Goal: Task Accomplishment & Management: Manage account settings

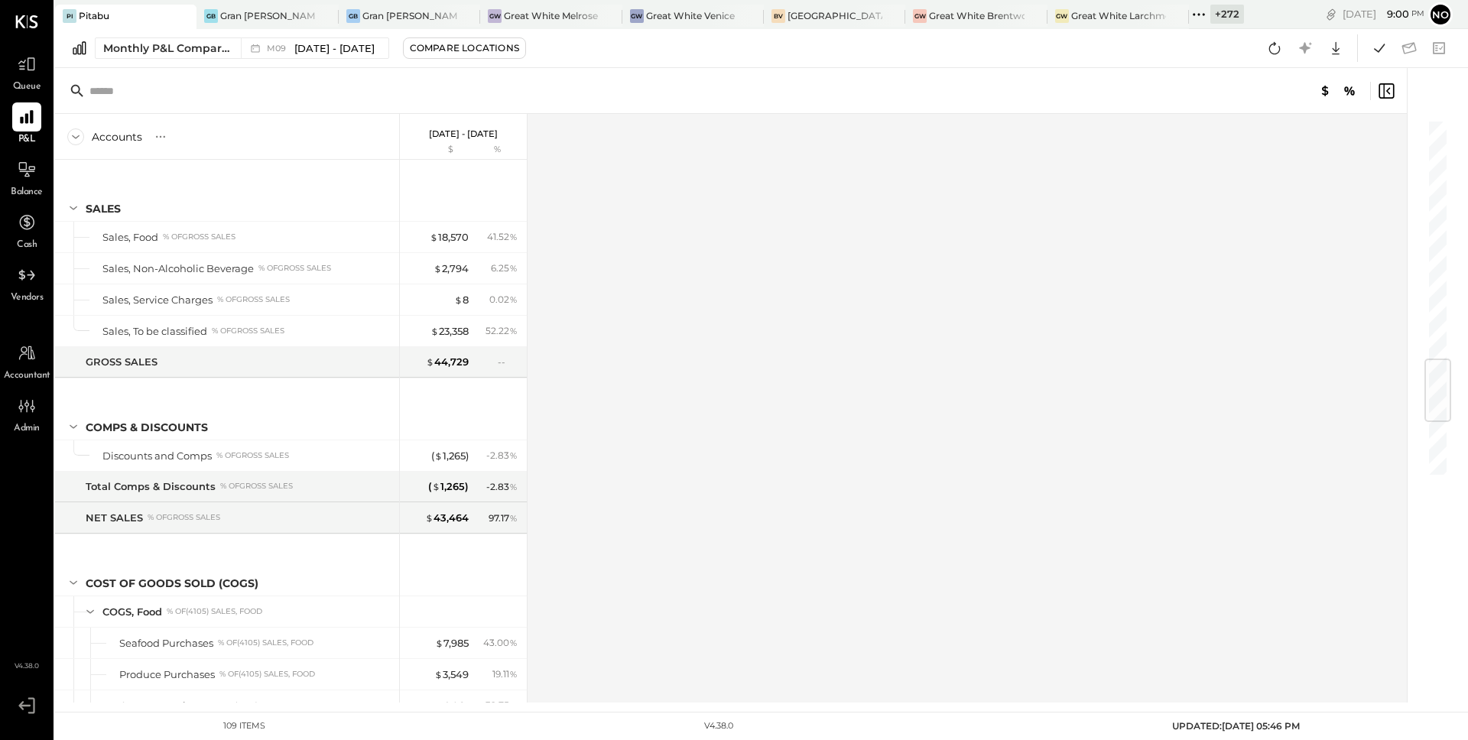
scroll to position [2045, 0]
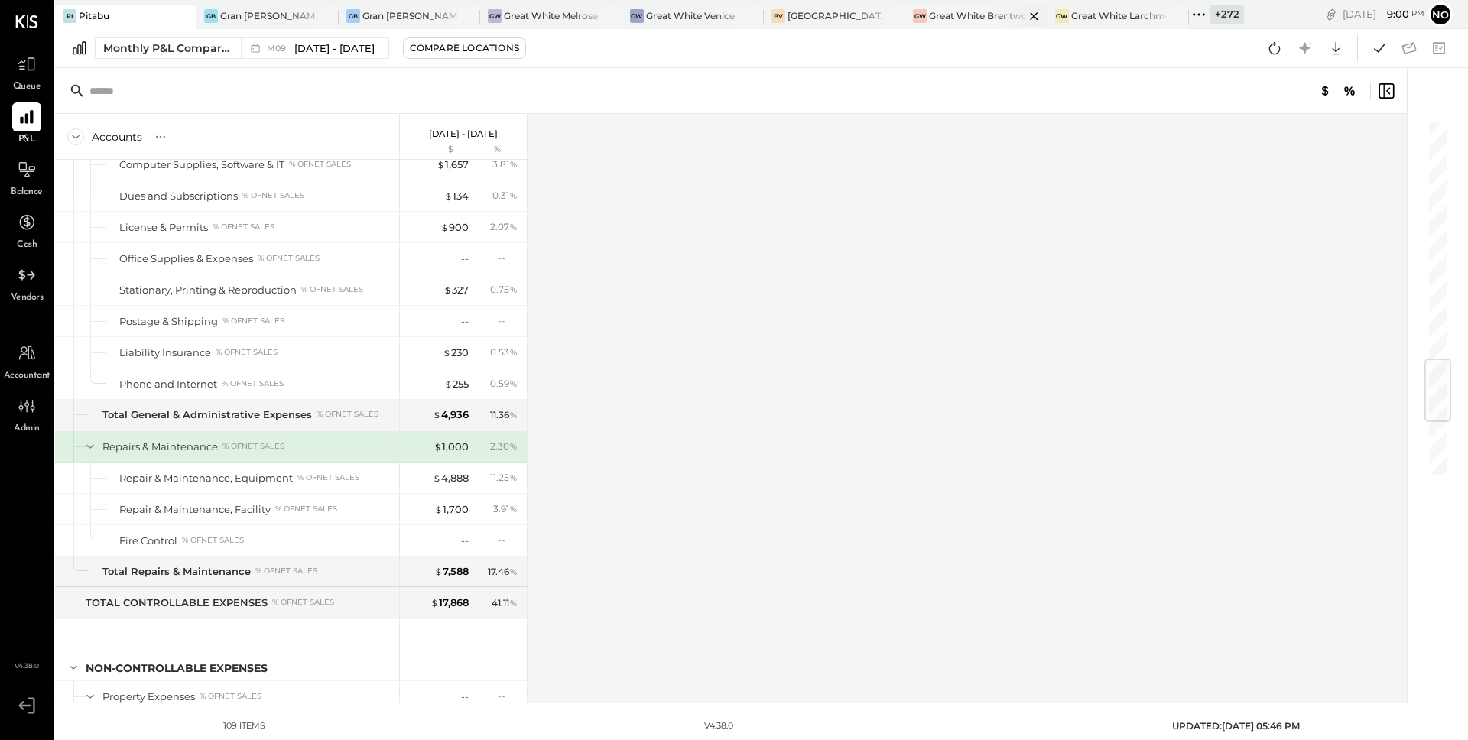
click at [947, 14] on div "Great White Brentwood" at bounding box center [976, 15] width 95 height 13
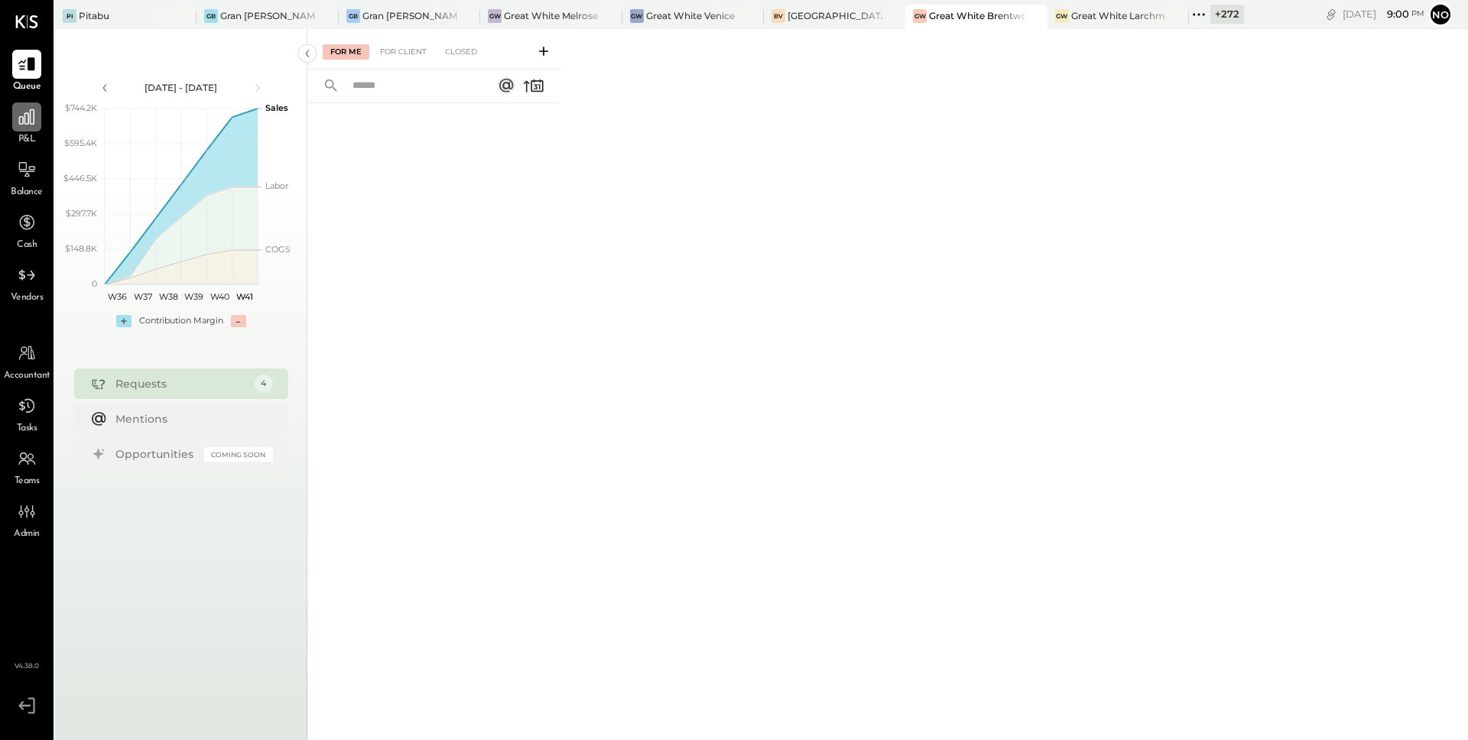
click at [27, 109] on icon at bounding box center [27, 117] width 20 height 20
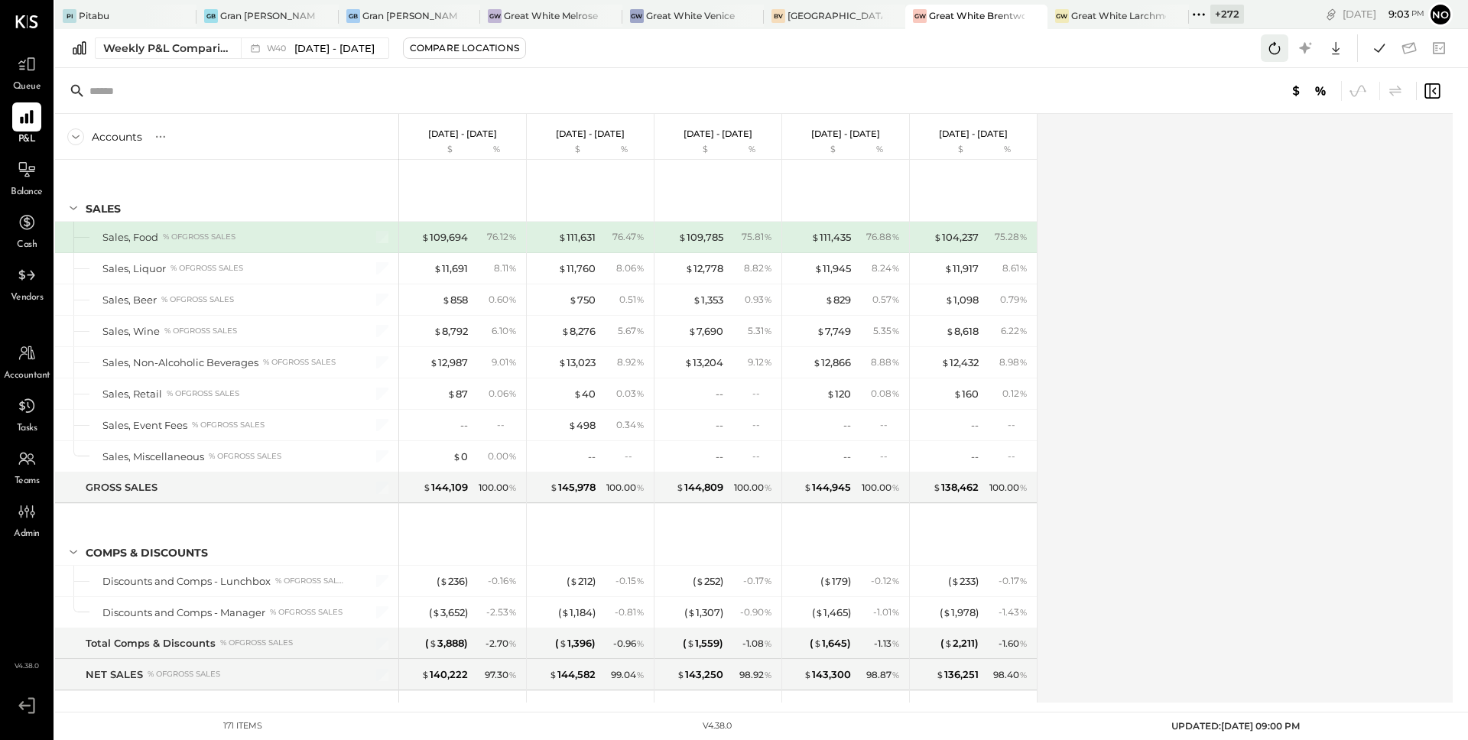
click at [1273, 44] on icon at bounding box center [1275, 48] width 20 height 20
click at [1375, 50] on icon at bounding box center [1379, 48] width 11 height 8
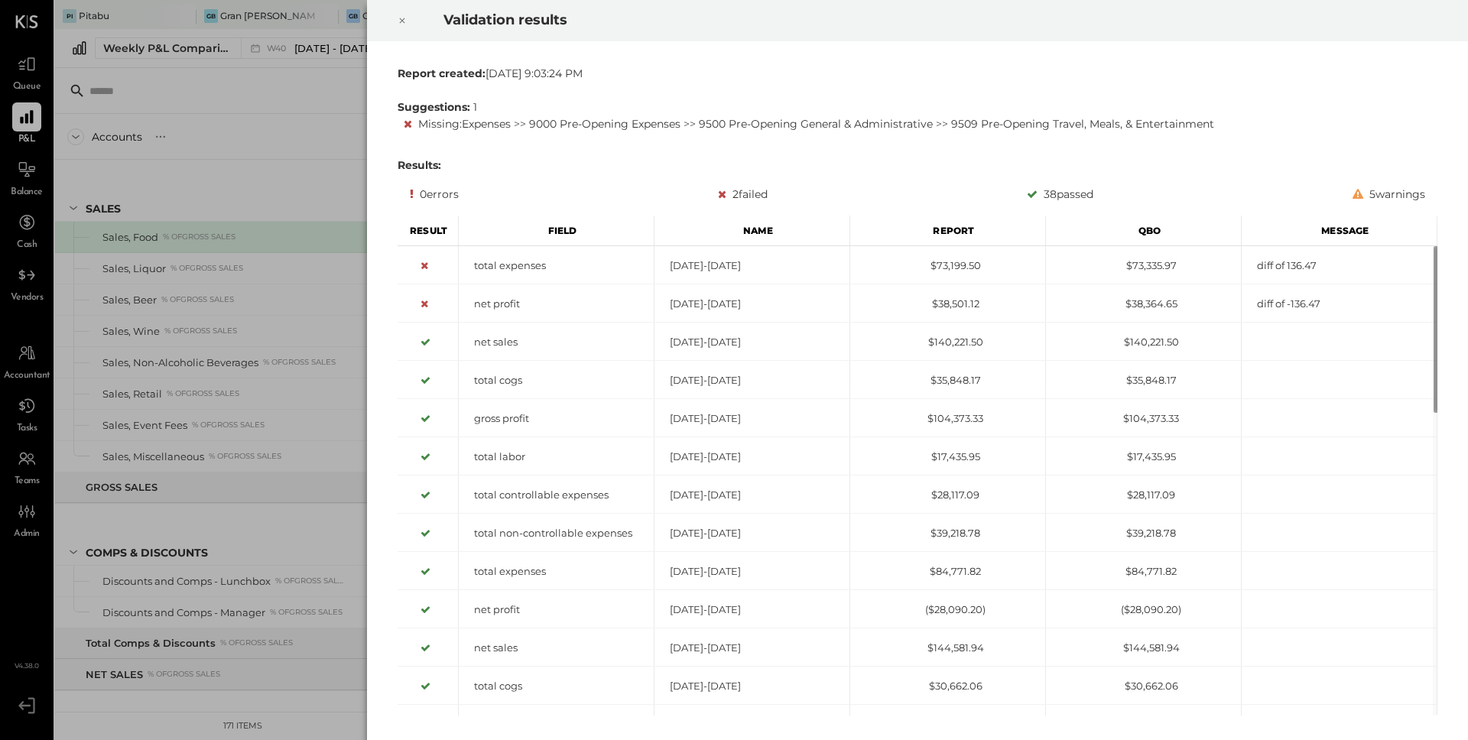
click at [404, 21] on icon at bounding box center [402, 20] width 9 height 18
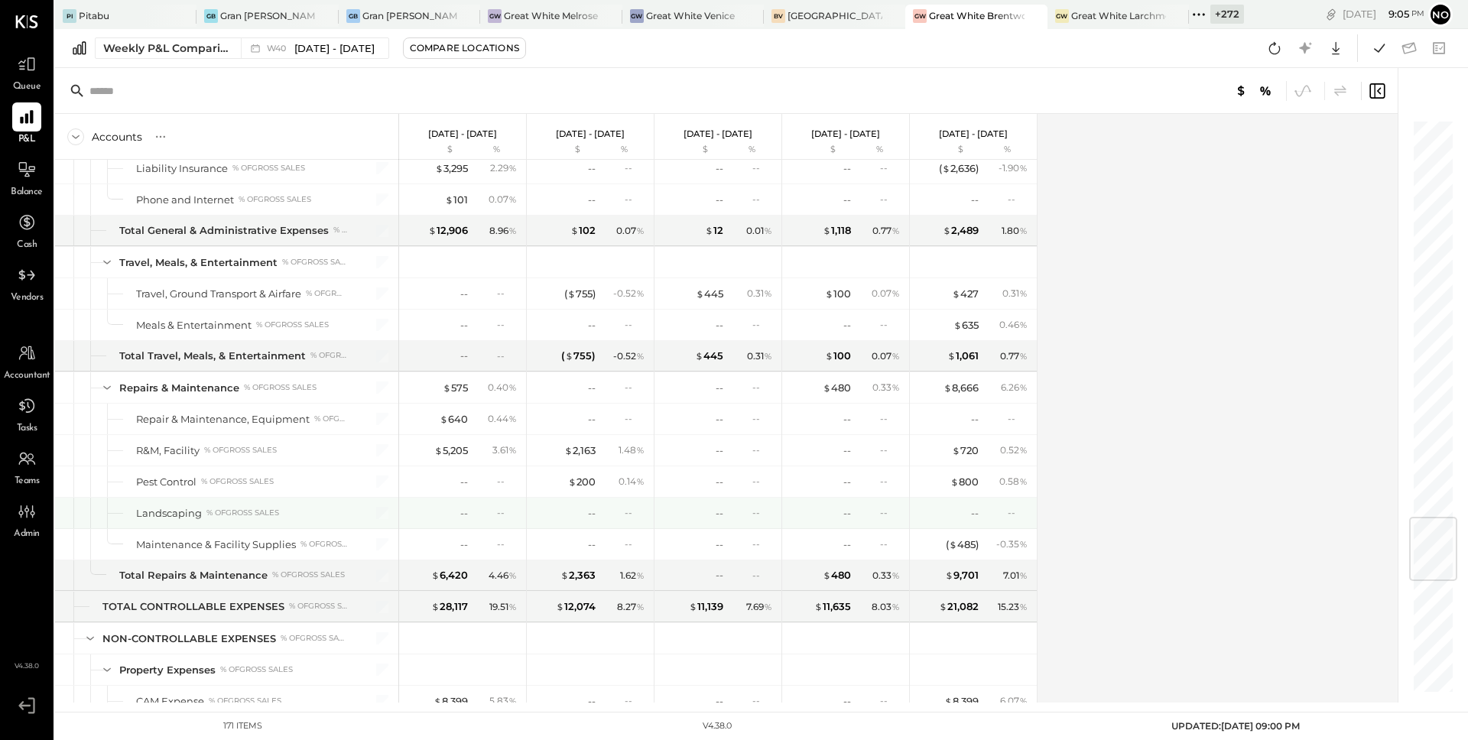
scroll to position [3373, 0]
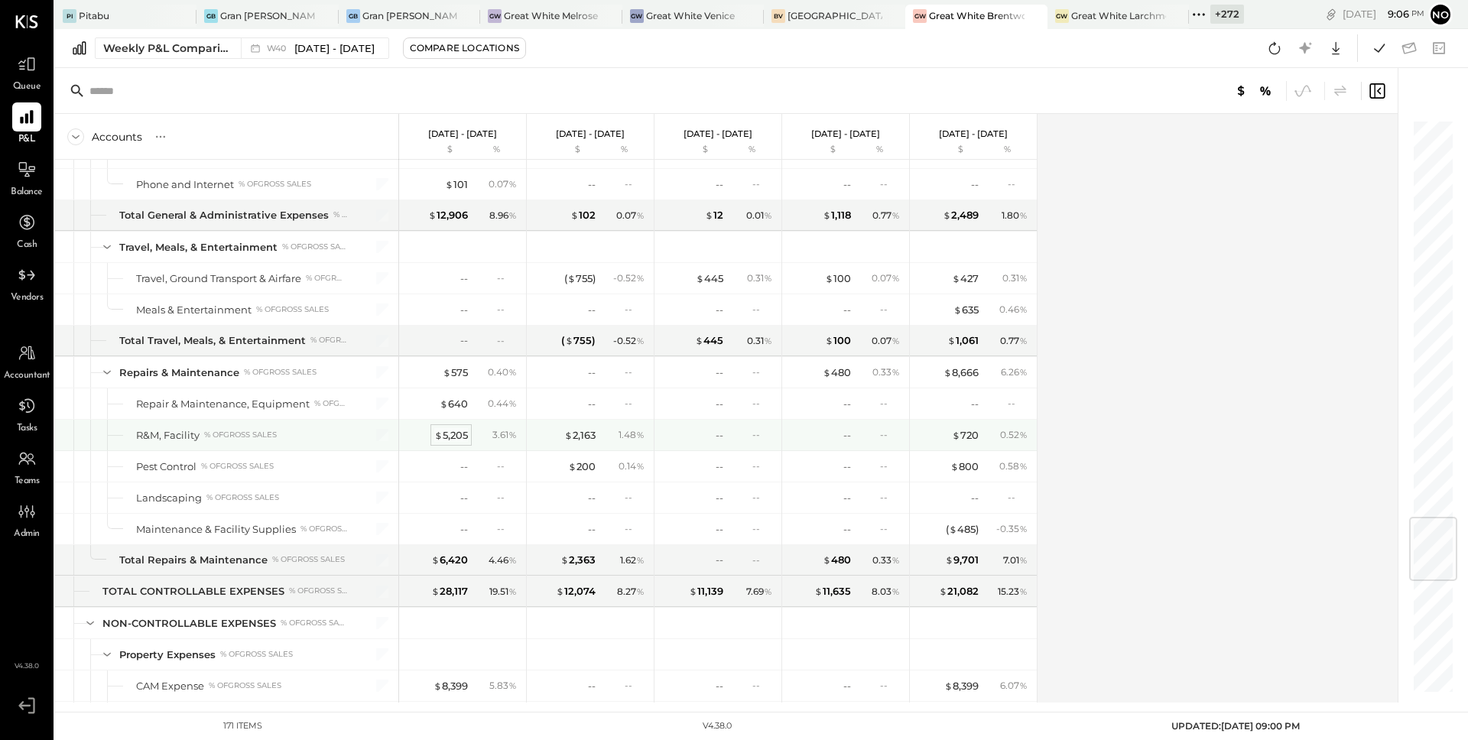
click at [461, 432] on div "$ 5,205" at bounding box center [451, 435] width 34 height 15
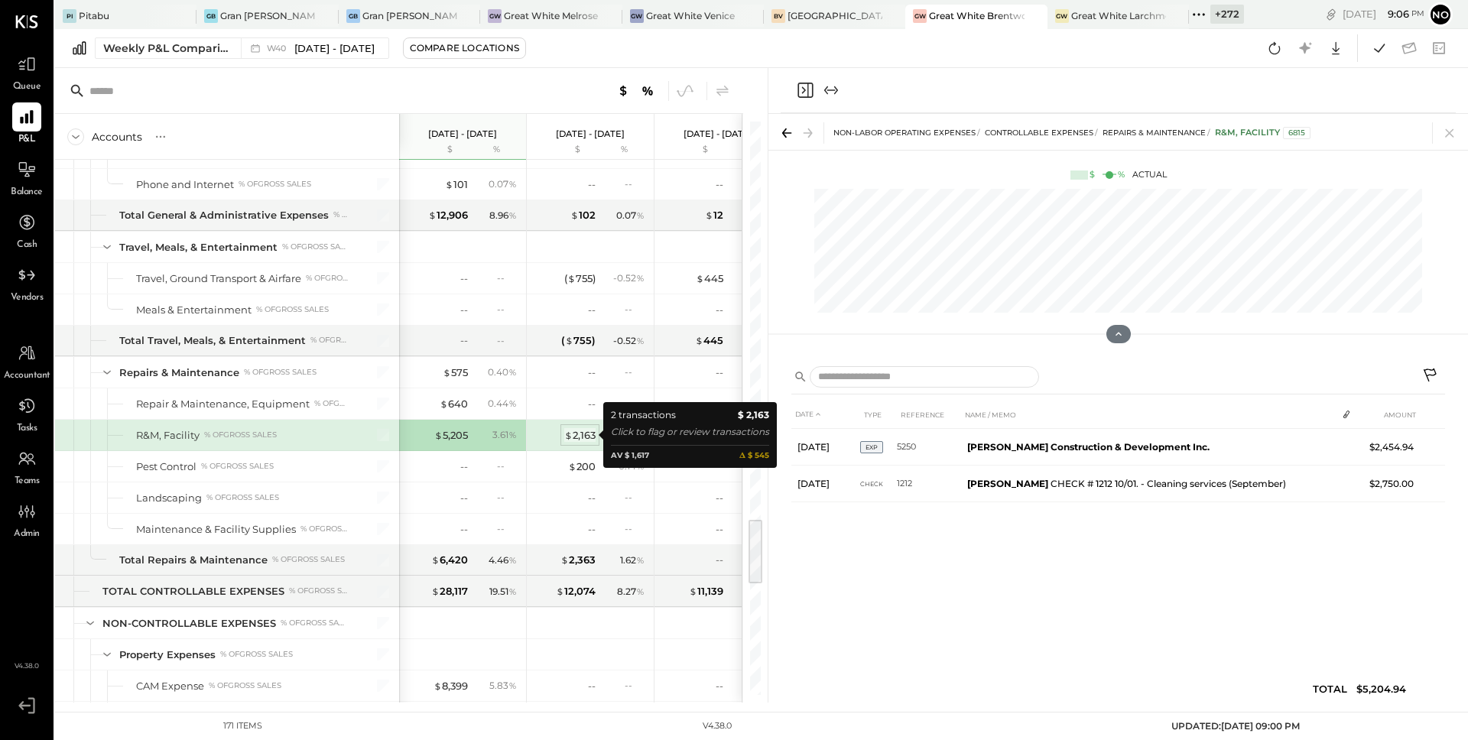
click at [586, 434] on div "$ 2,163" at bounding box center [579, 435] width 31 height 15
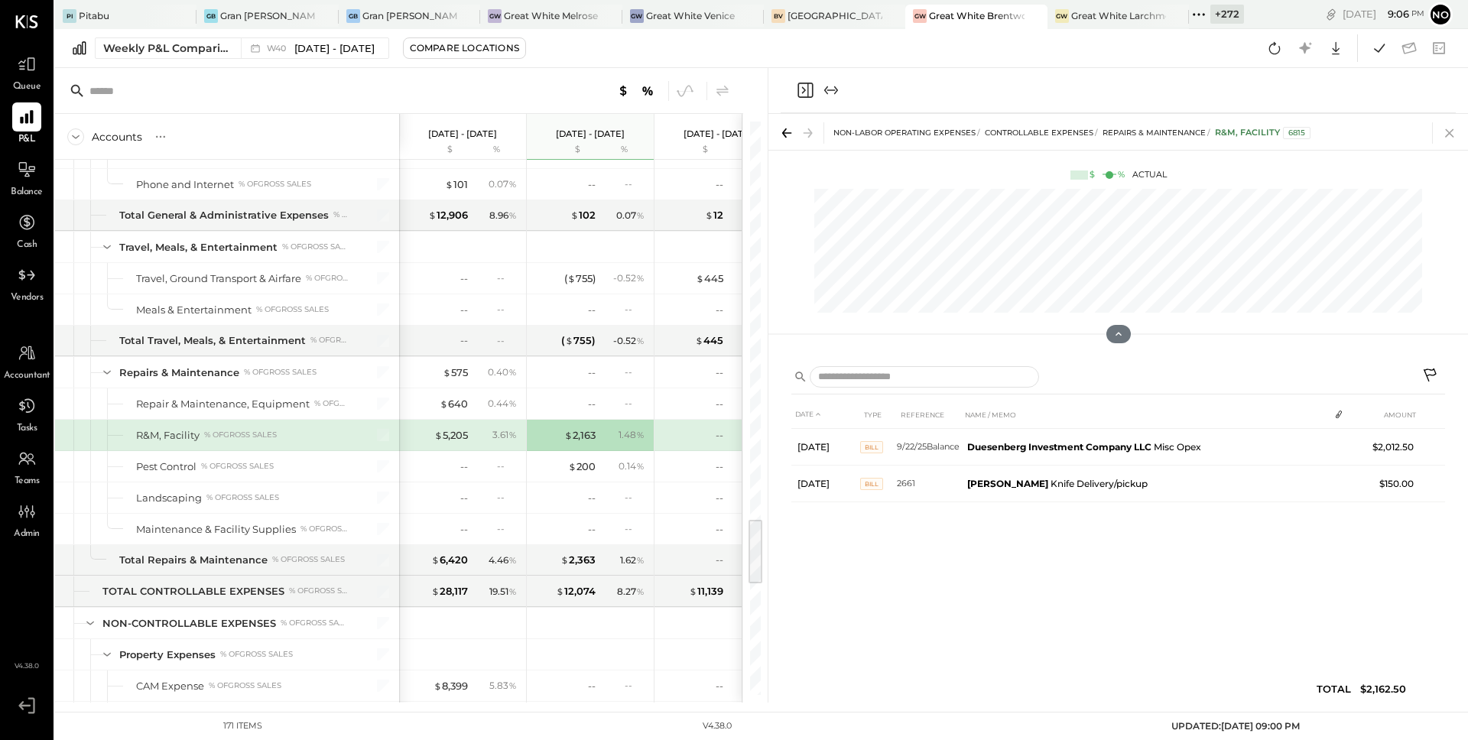
click at [1448, 128] on icon at bounding box center [1449, 132] width 21 height 21
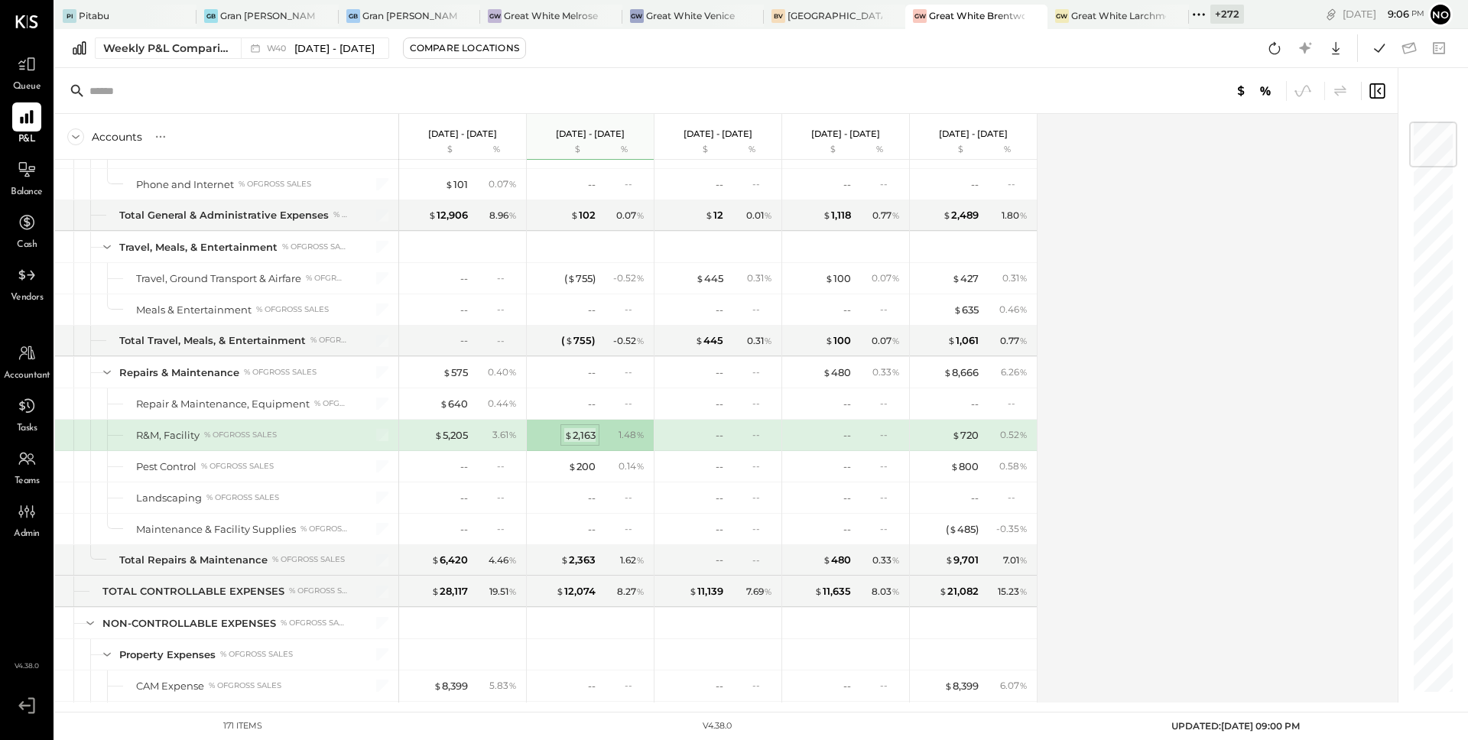
click at [587, 433] on div "$ 2,163" at bounding box center [579, 435] width 31 height 15
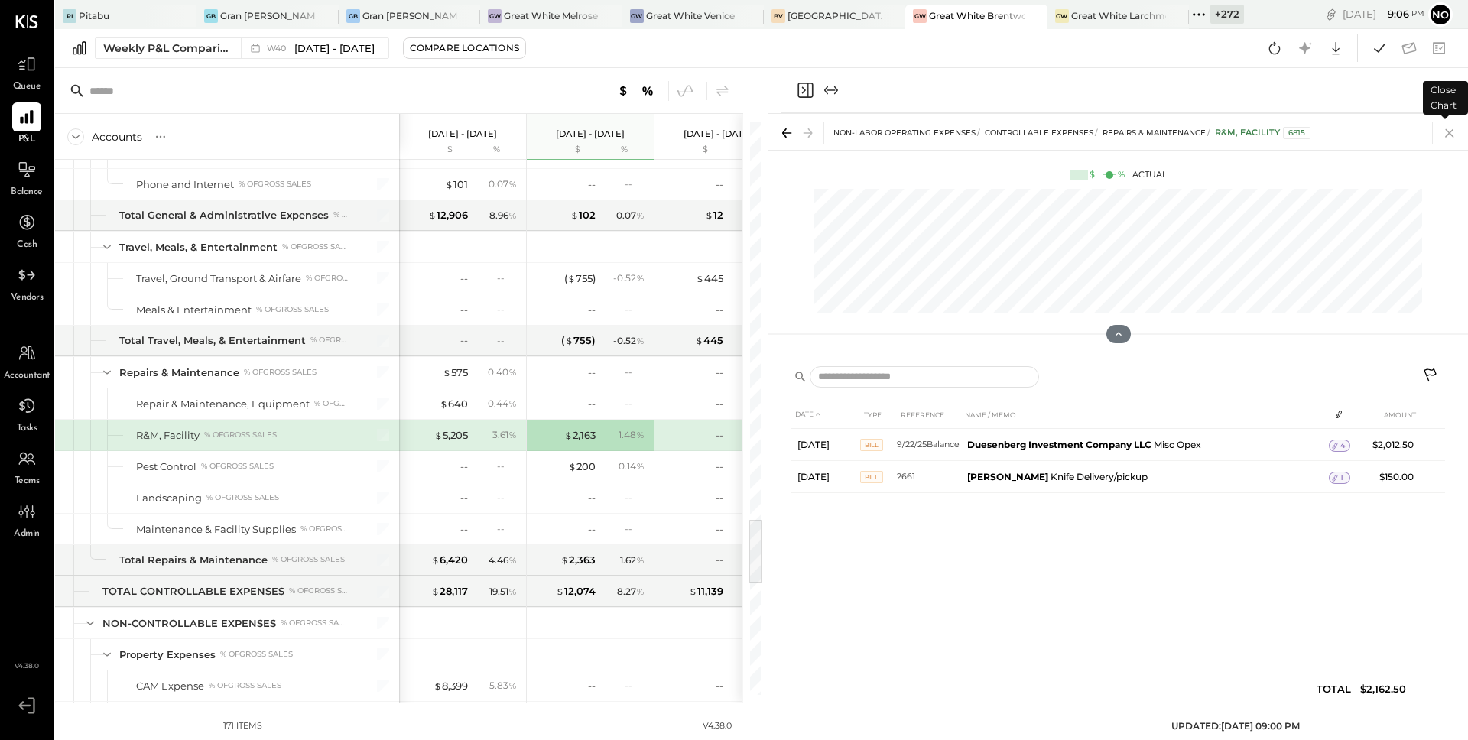
click at [1457, 128] on icon at bounding box center [1449, 132] width 21 height 21
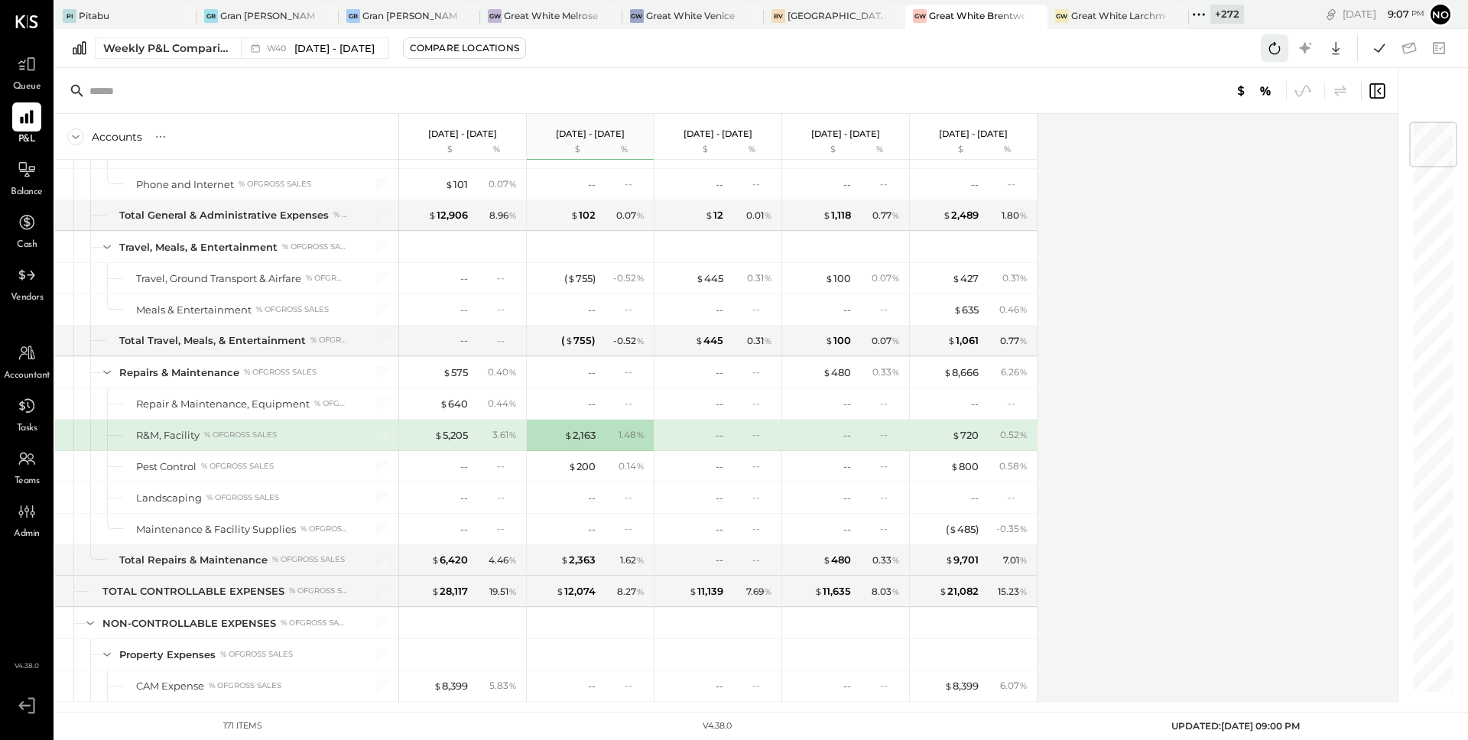
click at [1275, 45] on icon at bounding box center [1275, 48] width 11 height 12
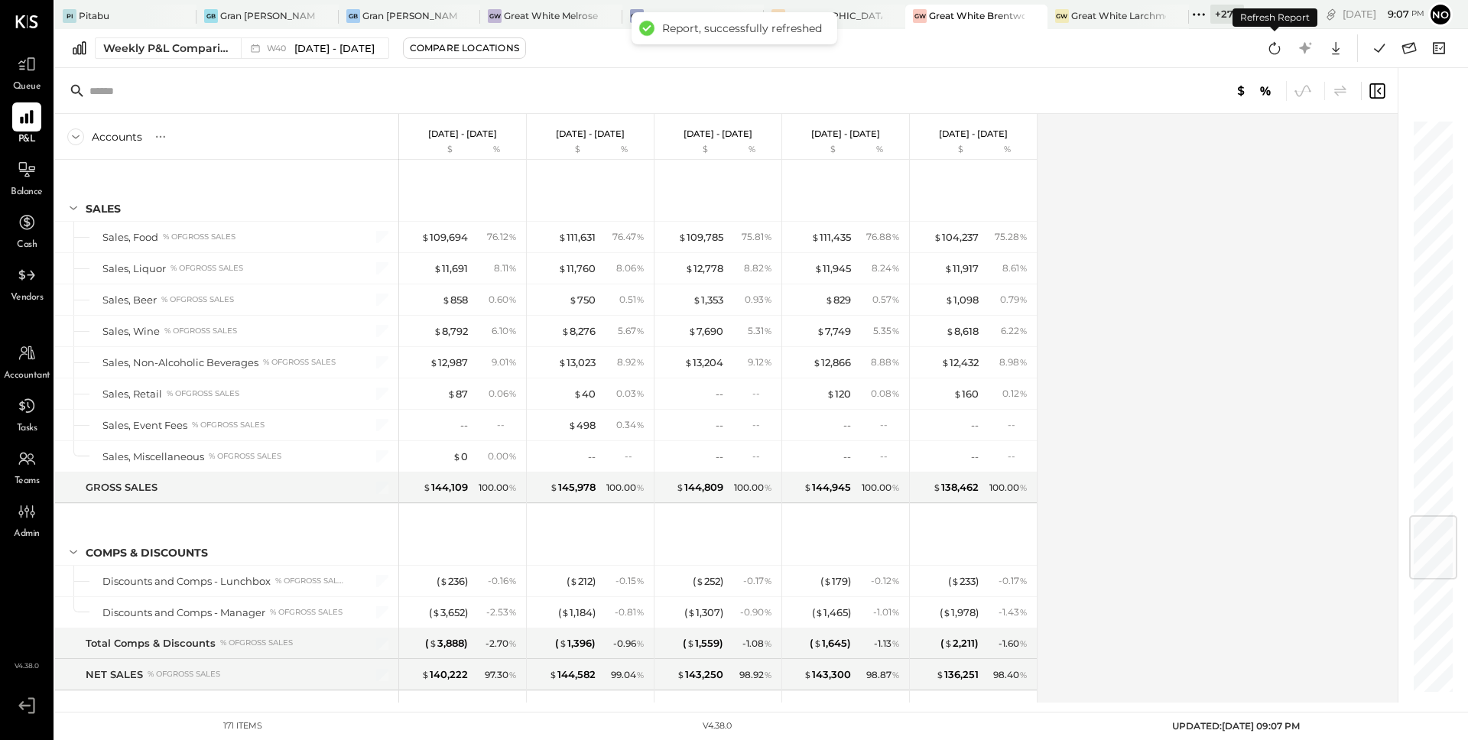
scroll to position [3362, 0]
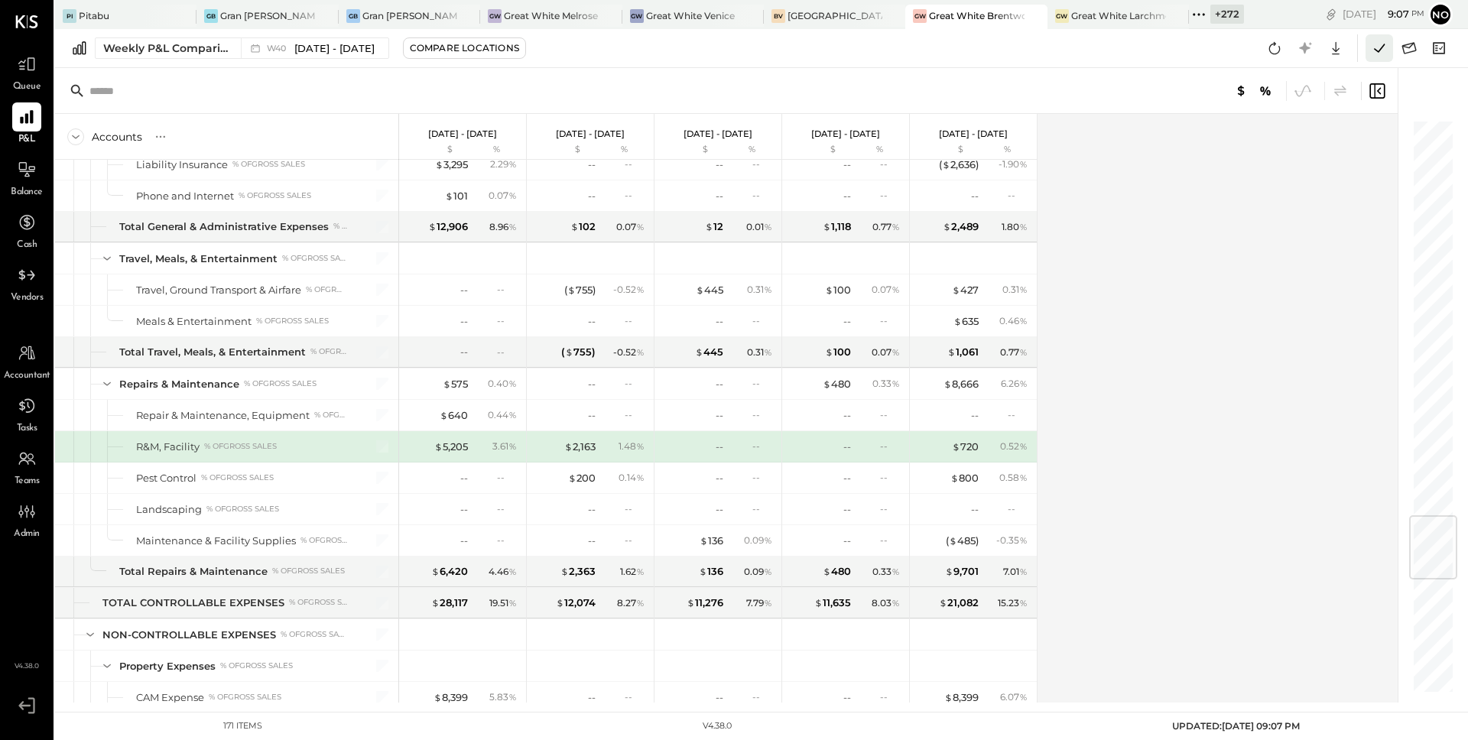
click at [1381, 49] on icon at bounding box center [1380, 48] width 20 height 20
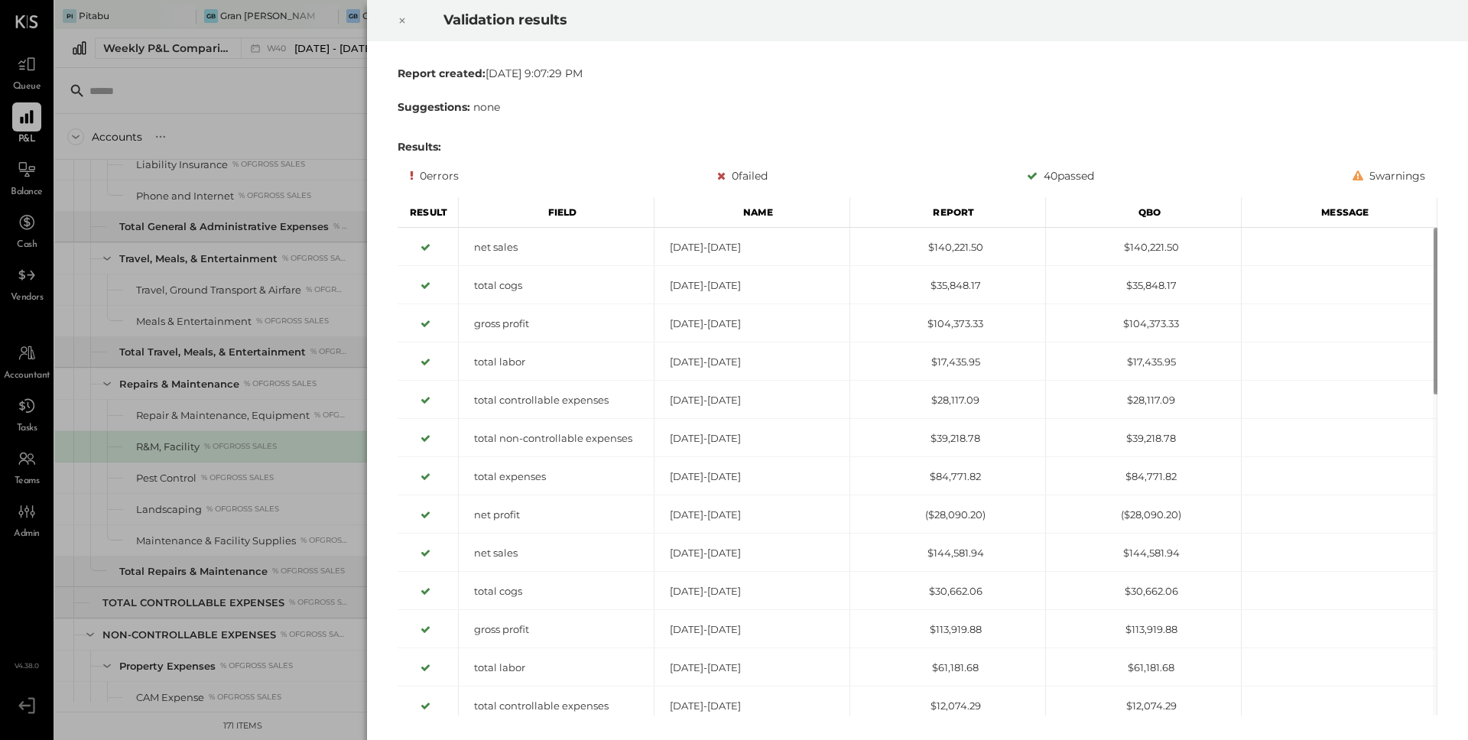
click at [404, 20] on icon at bounding box center [402, 20] width 9 height 18
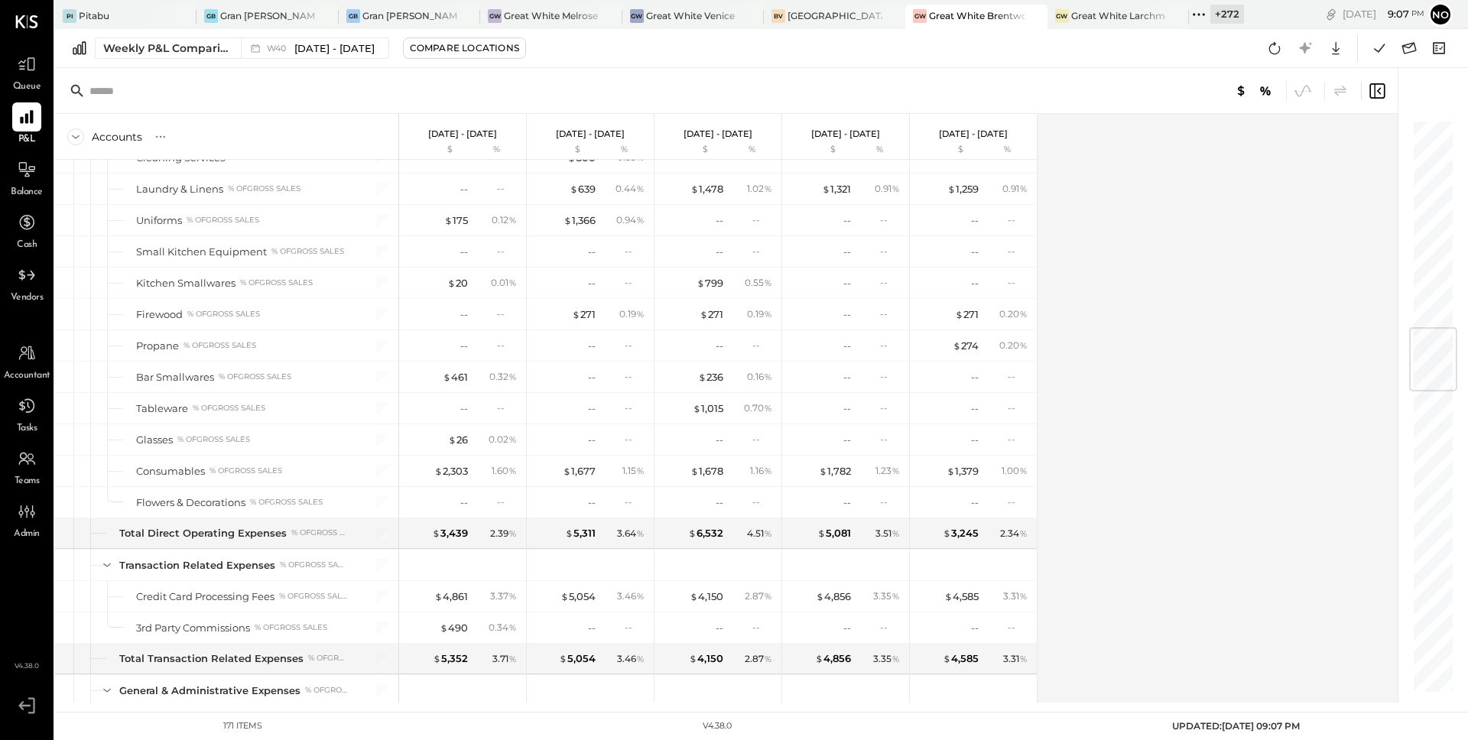
scroll to position [1744, 0]
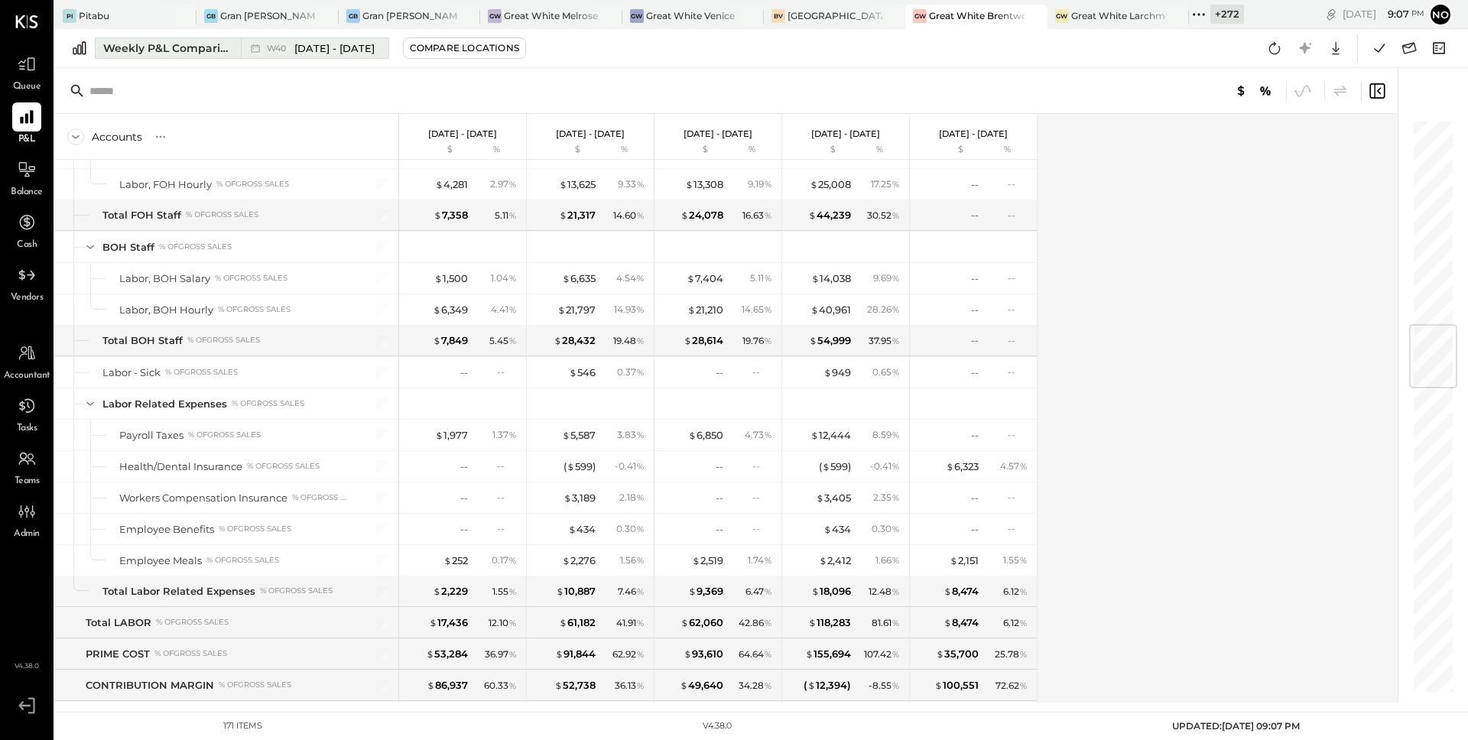
click at [196, 56] on button "Weekly P&L Comparison W40 [DATE] - [DATE]" at bounding box center [242, 47] width 294 height 21
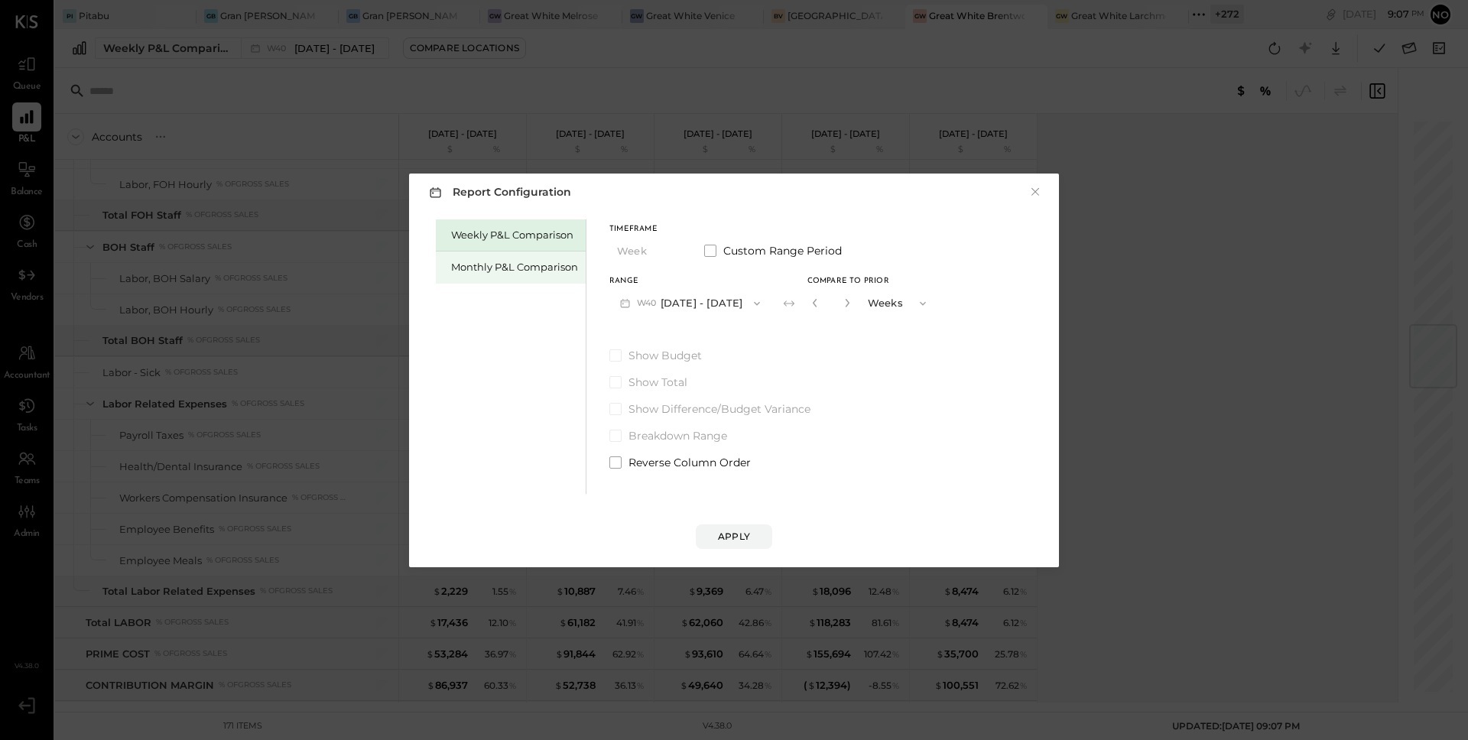
click at [463, 270] on div "Monthly P&L Comparison" at bounding box center [514, 267] width 127 height 15
click at [665, 299] on button "M10 [DATE] - [DATE]" at bounding box center [689, 303] width 159 height 28
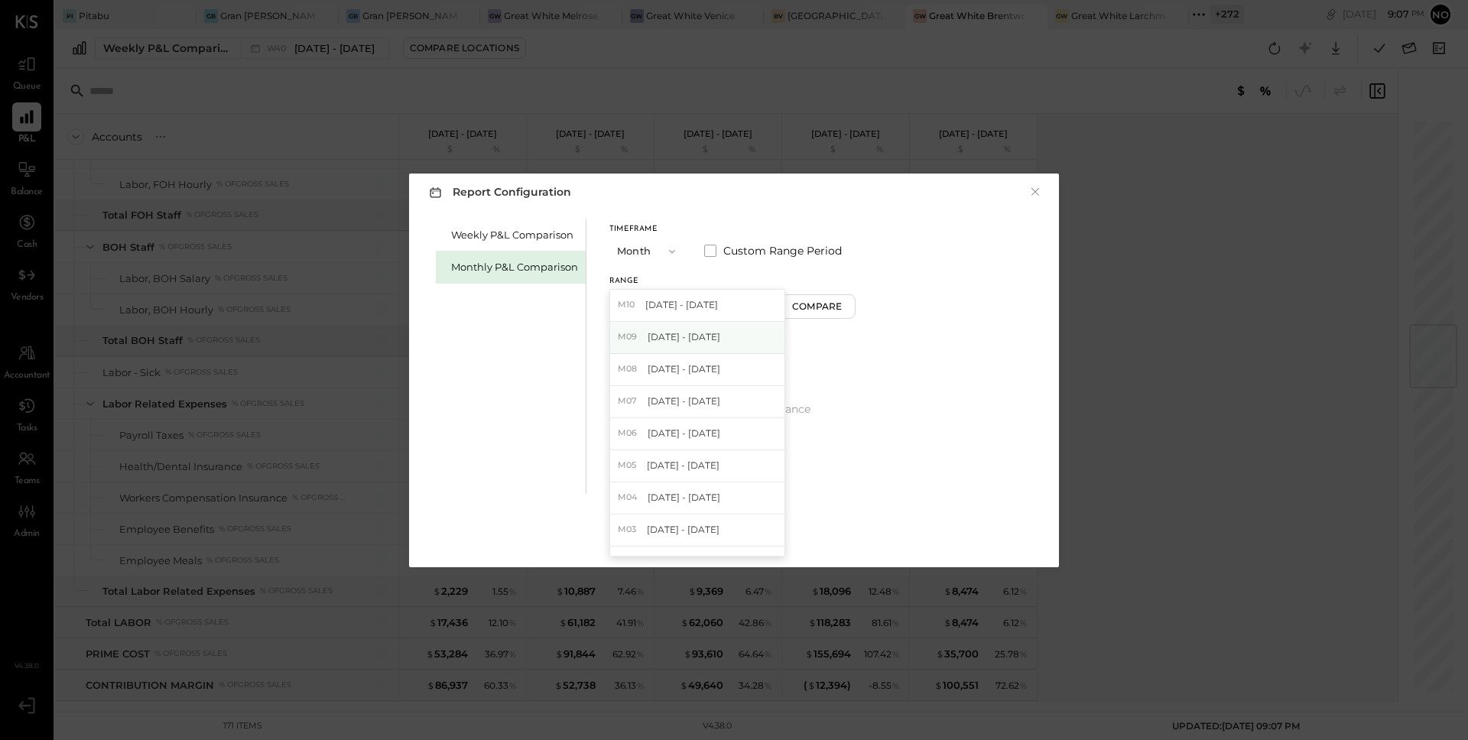
click at [659, 335] on span "[DATE] - [DATE]" at bounding box center [684, 336] width 73 height 13
click at [807, 307] on div "Compare" at bounding box center [820, 306] width 50 height 13
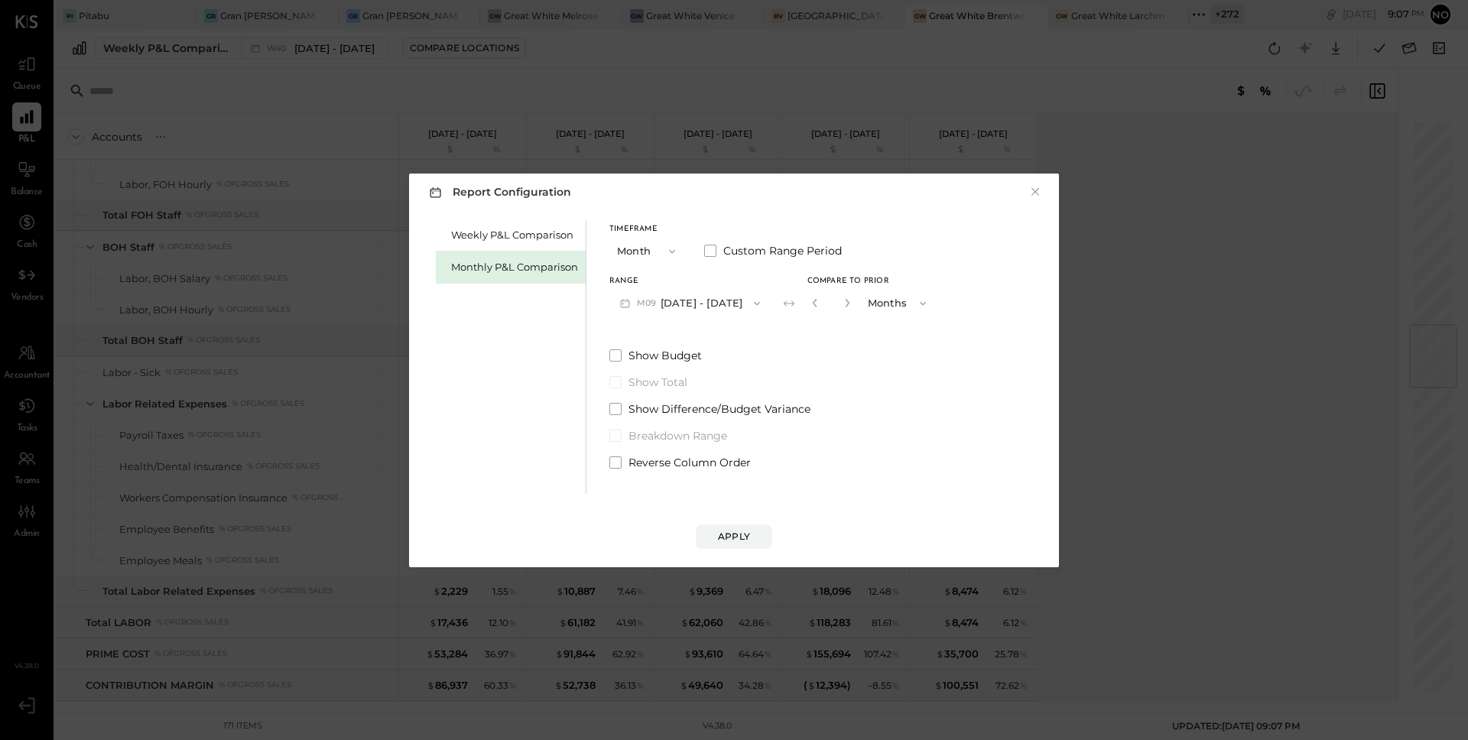
click at [841, 307] on button "button" at bounding box center [847, 302] width 12 height 17
type input "*"
click at [744, 530] on div "Apply" at bounding box center [734, 536] width 32 height 13
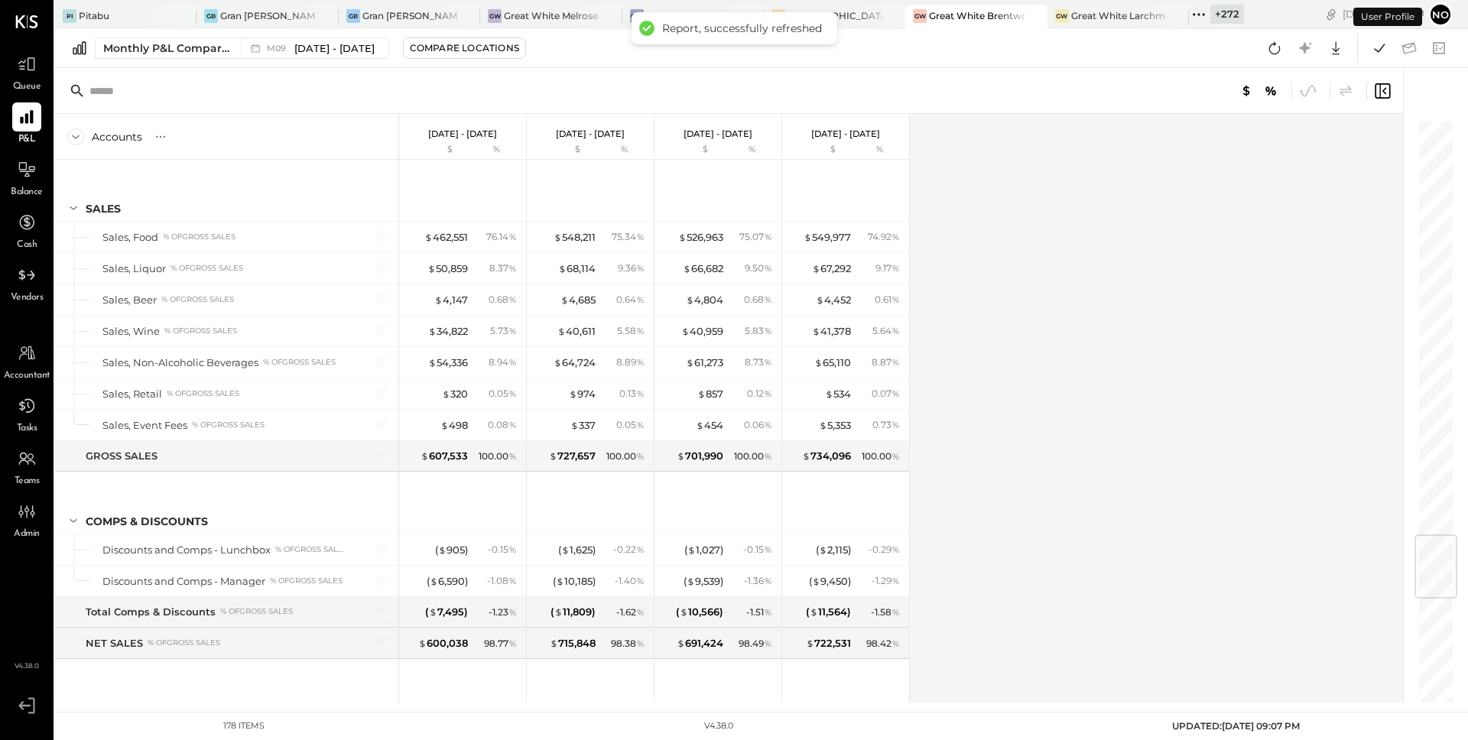
scroll to position [3519, 0]
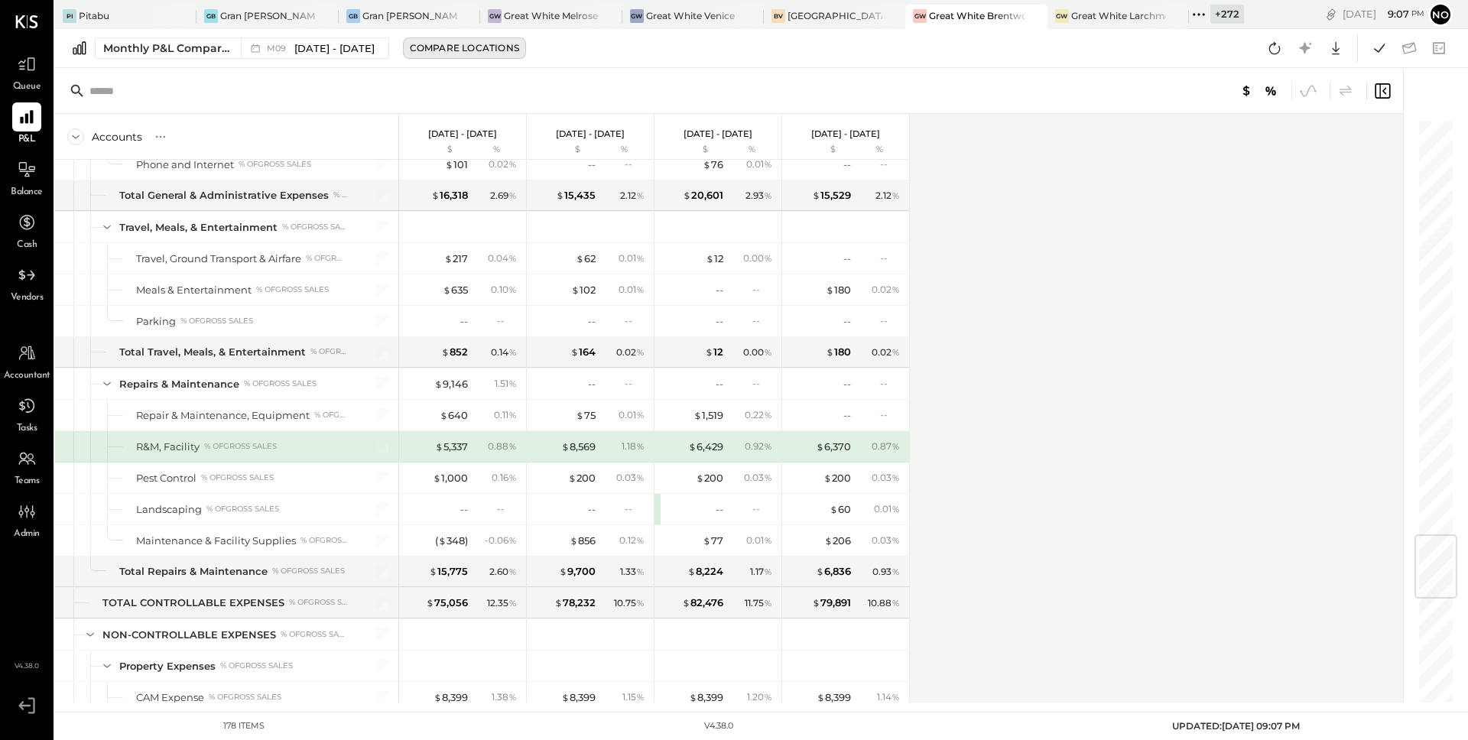
click at [434, 51] on div "Compare Locations" at bounding box center [464, 47] width 109 height 13
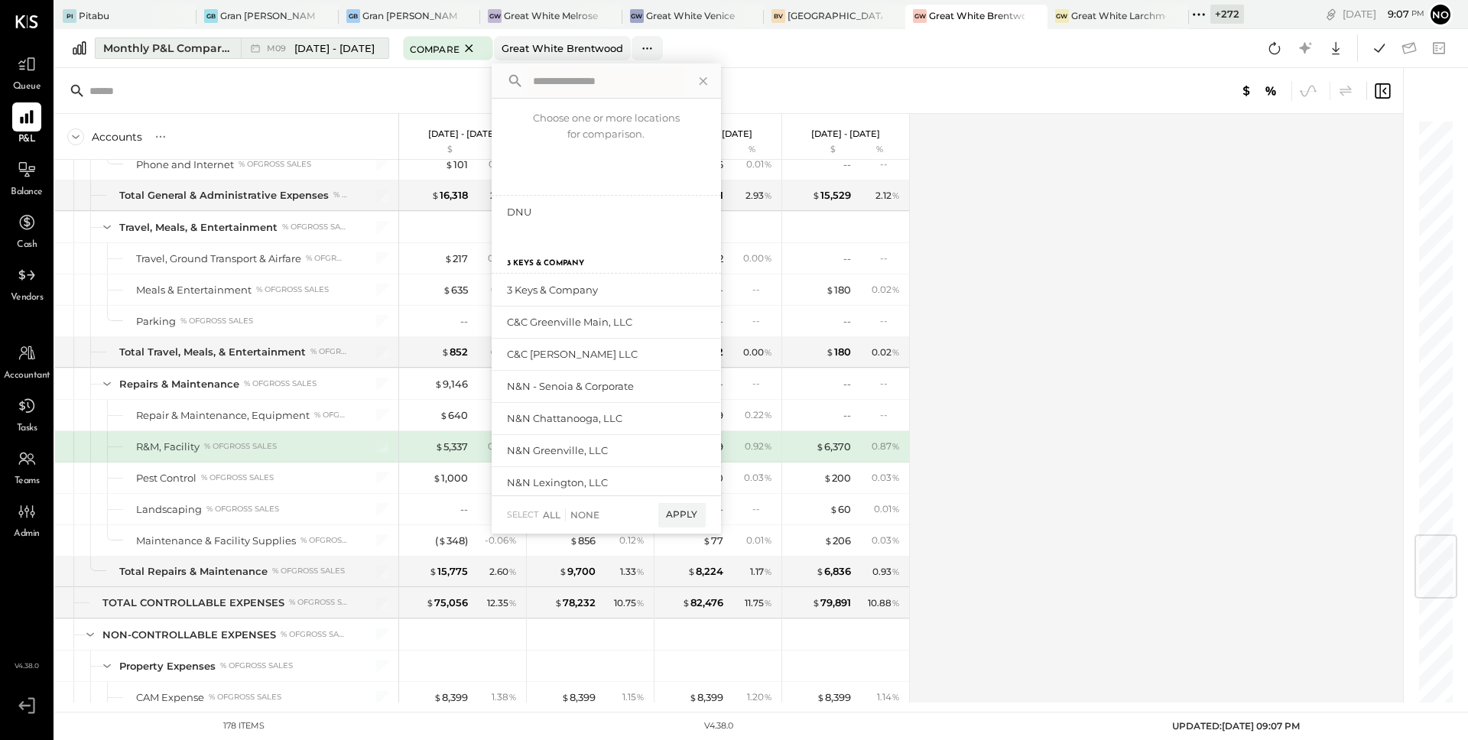
click at [323, 48] on span "[DATE] - [DATE]" at bounding box center [334, 48] width 80 height 15
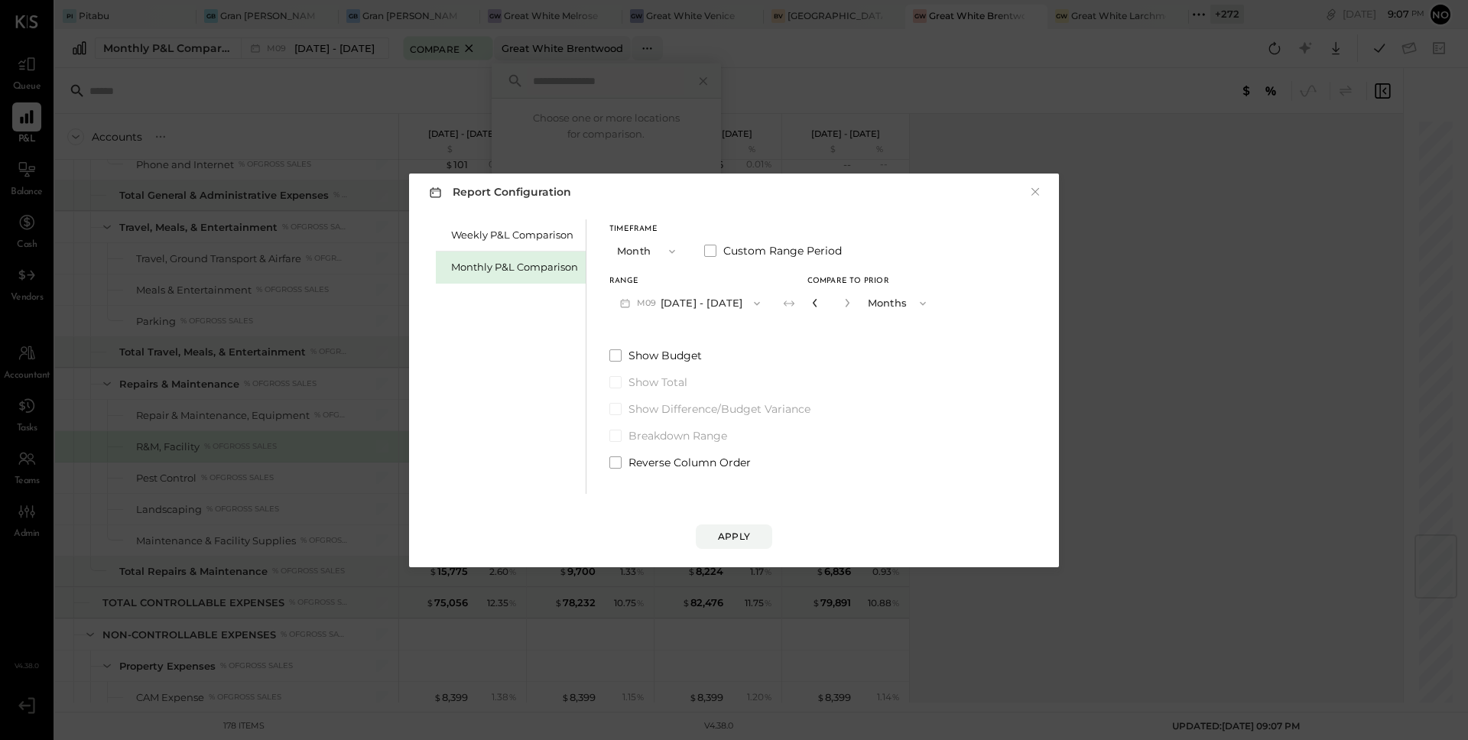
click at [811, 304] on icon "button" at bounding box center [815, 302] width 9 height 9
type input "*"
click at [811, 304] on icon "button" at bounding box center [815, 302] width 9 height 9
click at [737, 537] on div "Apply" at bounding box center [734, 536] width 32 height 13
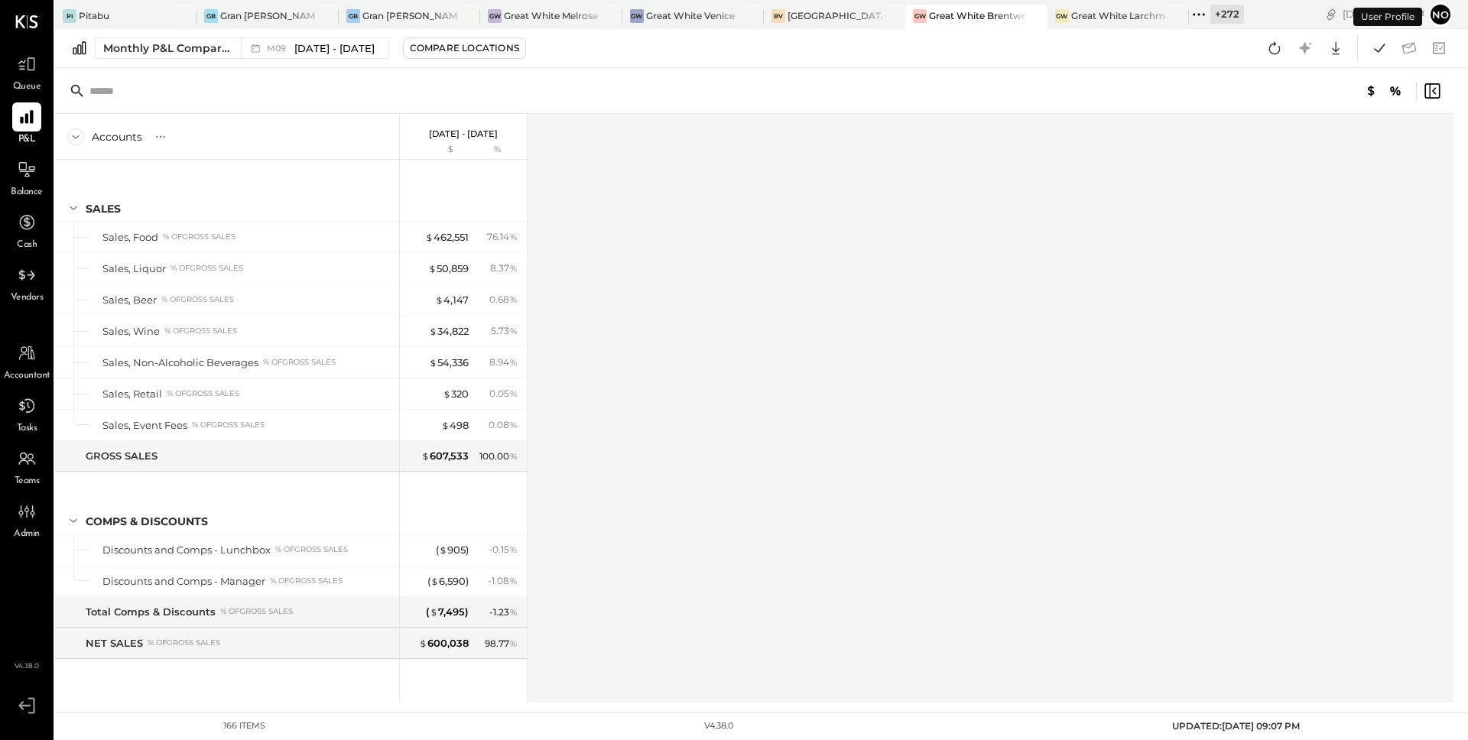
scroll to position [3237, 0]
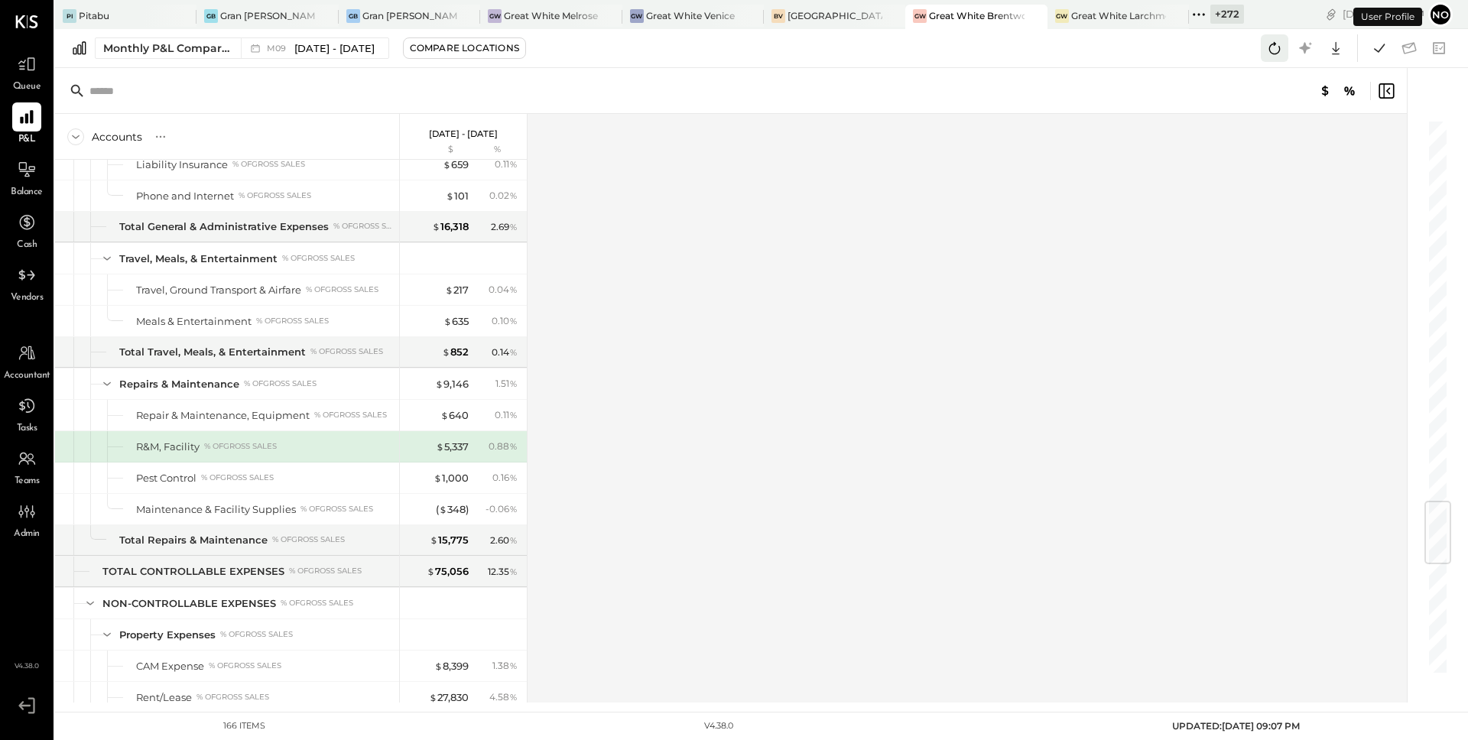
click at [1272, 47] on icon at bounding box center [1275, 48] width 20 height 20
click at [1380, 45] on icon at bounding box center [1380, 48] width 20 height 20
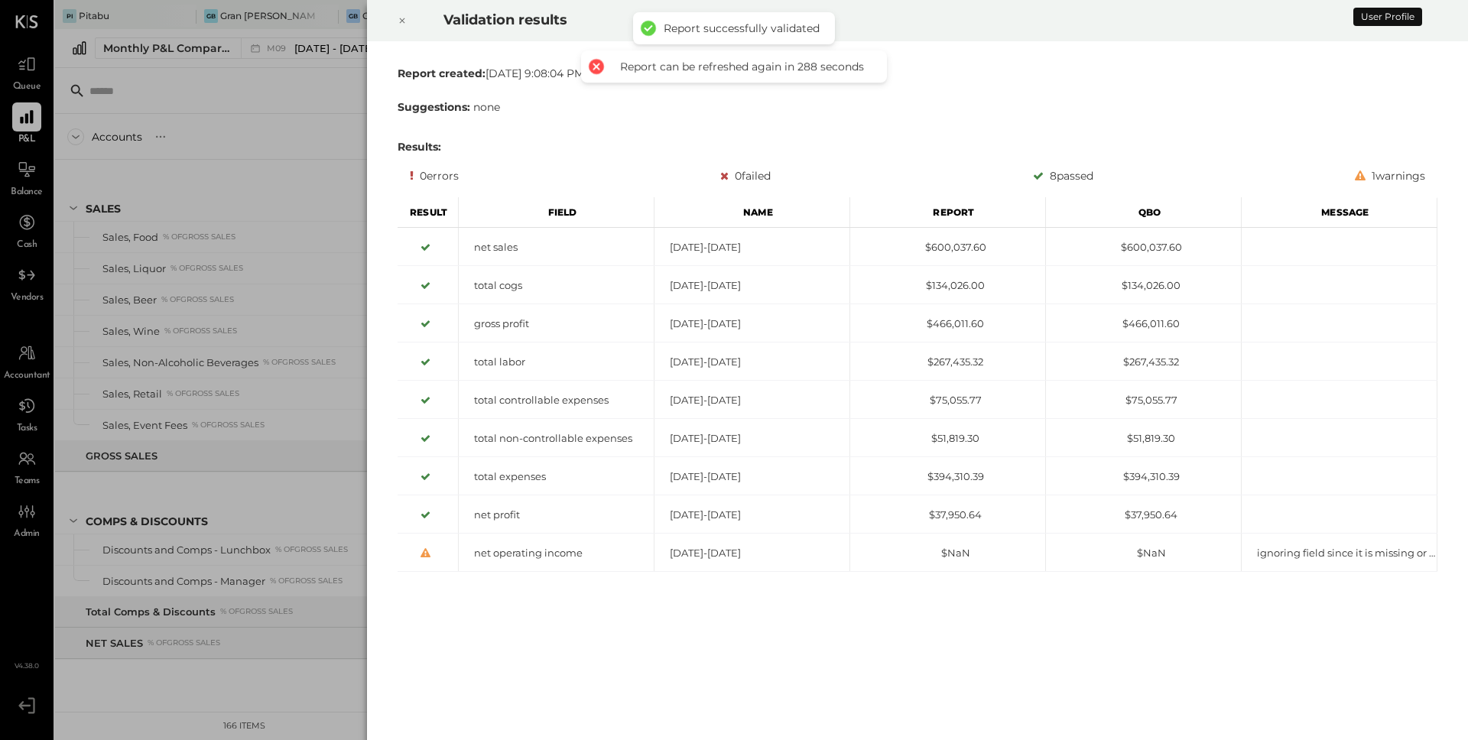
scroll to position [3237, 0]
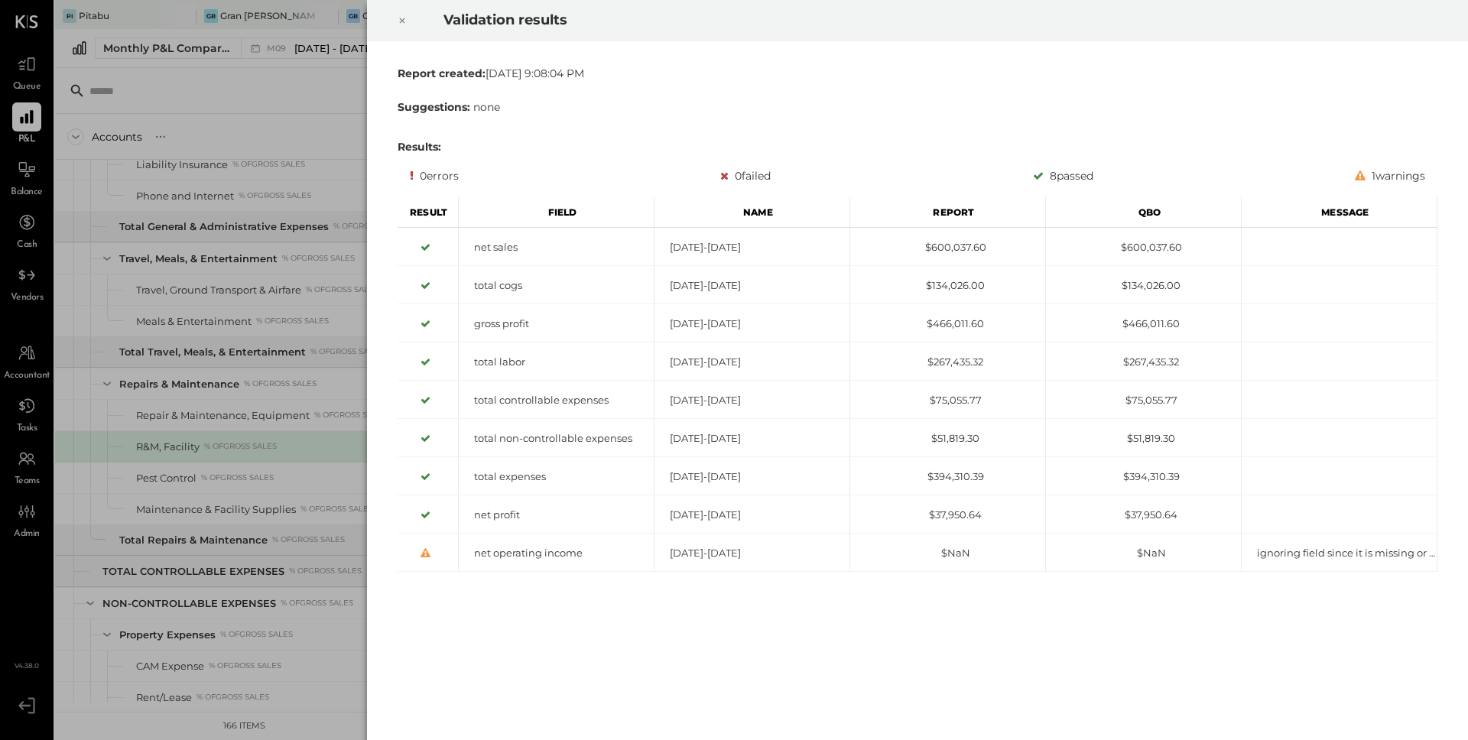
click at [407, 23] on div at bounding box center [402, 20] width 34 height 43
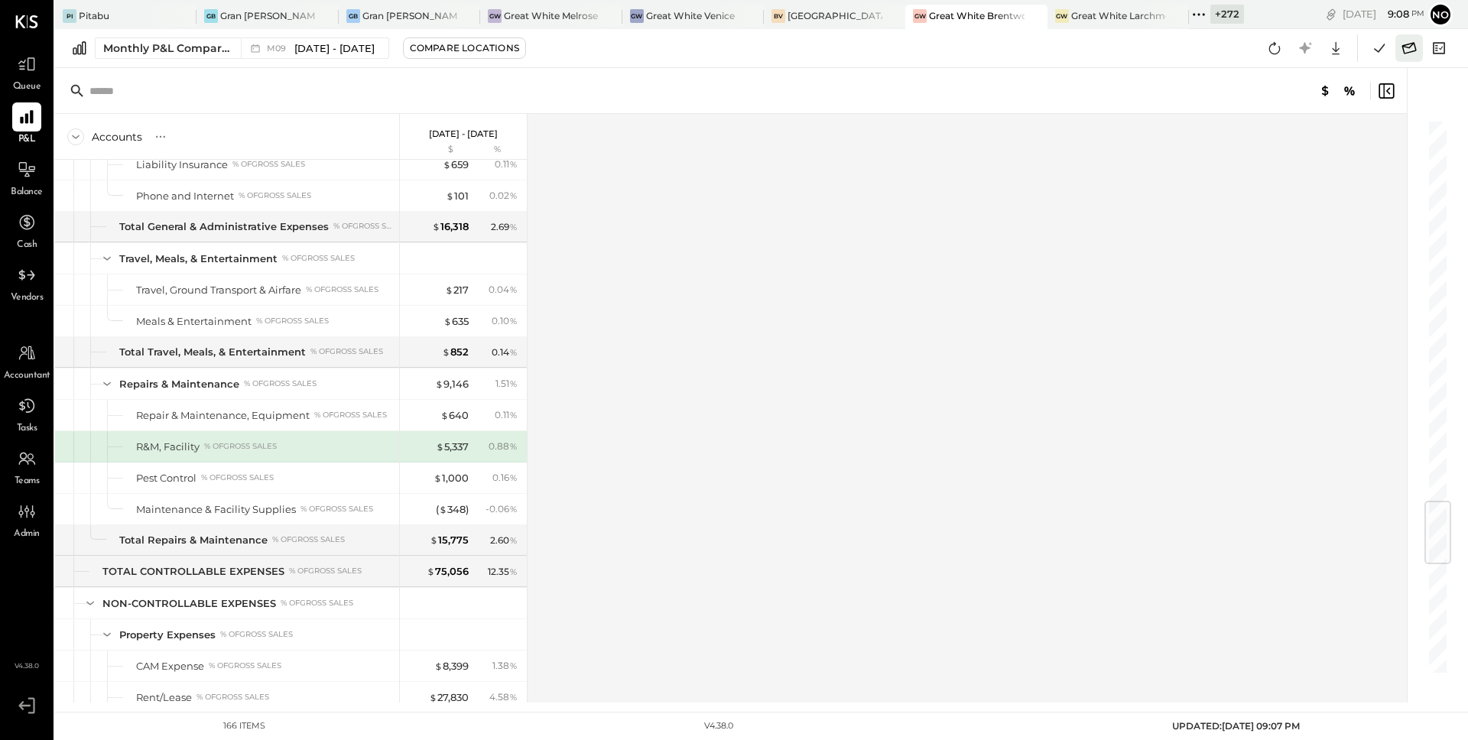
click at [1405, 53] on icon at bounding box center [1410, 47] width 15 height 11
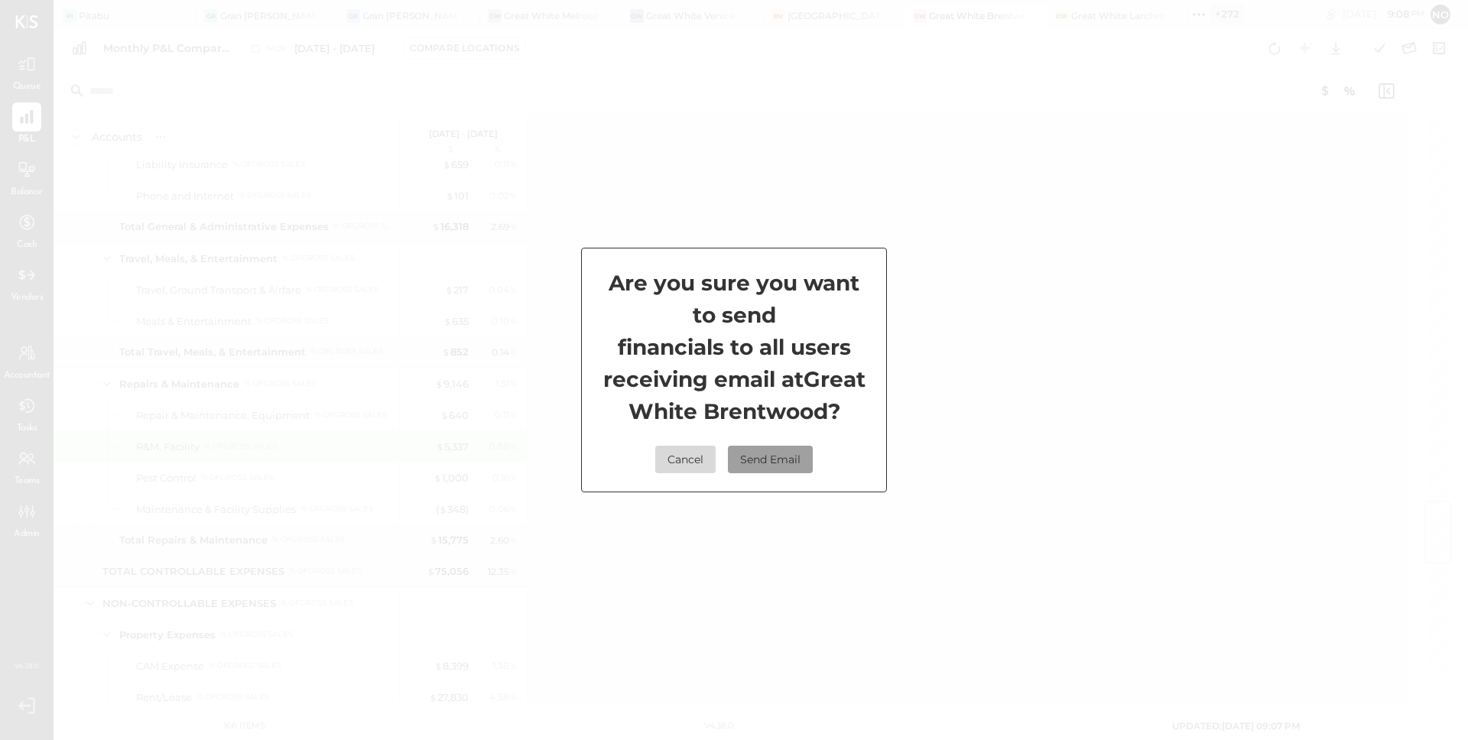
click at [774, 468] on button "Send Email" at bounding box center [770, 460] width 85 height 28
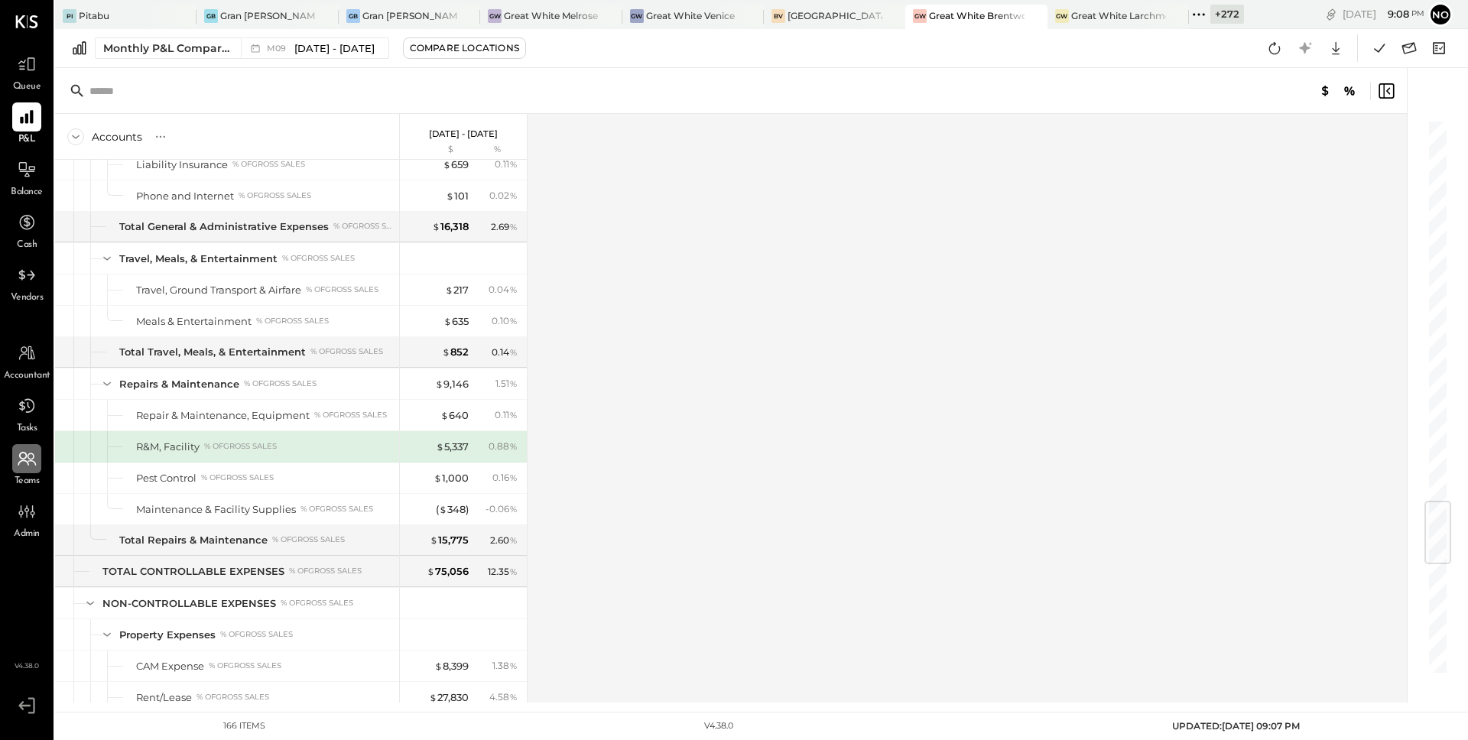
click at [26, 458] on icon at bounding box center [27, 459] width 20 height 20
click at [31, 343] on icon at bounding box center [27, 353] width 20 height 20
select select "**"
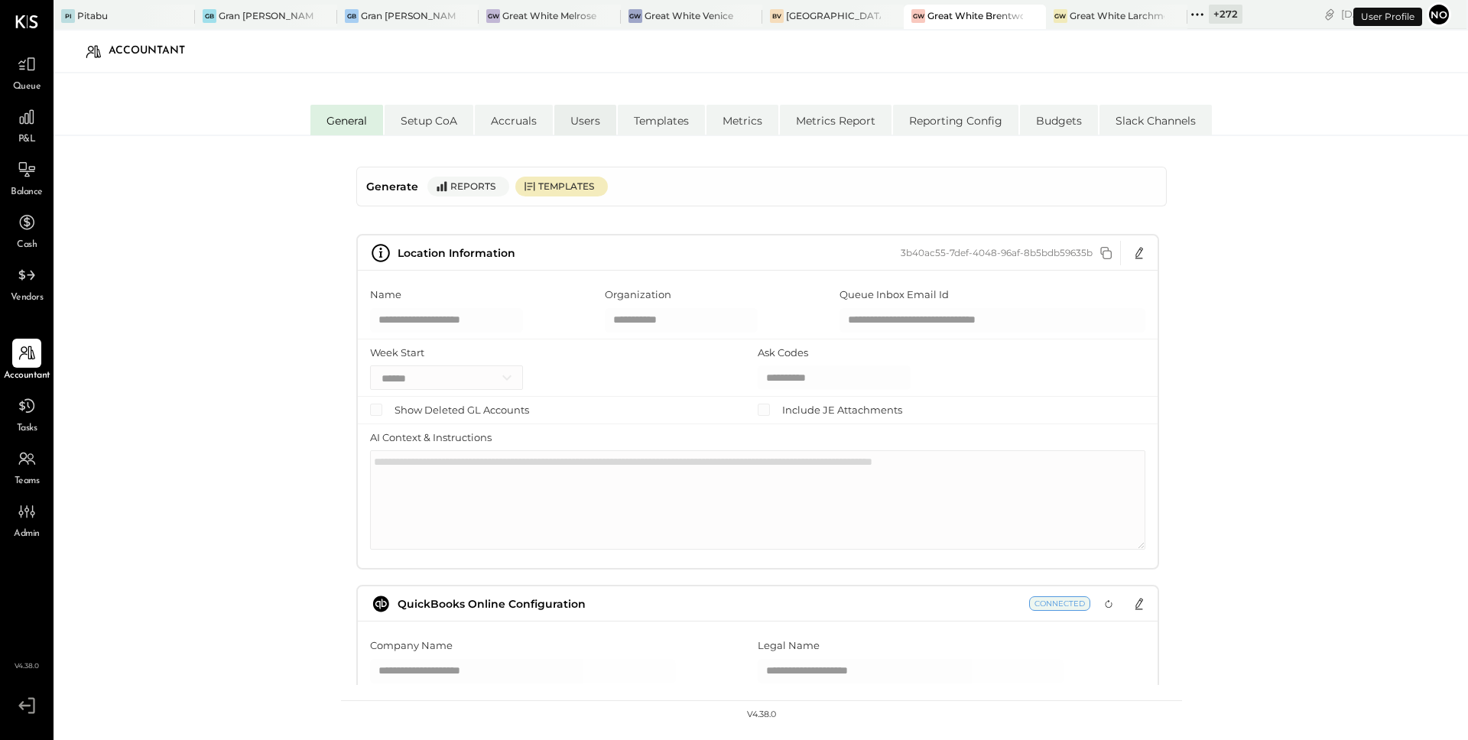
click at [579, 122] on li "Users" at bounding box center [585, 120] width 62 height 31
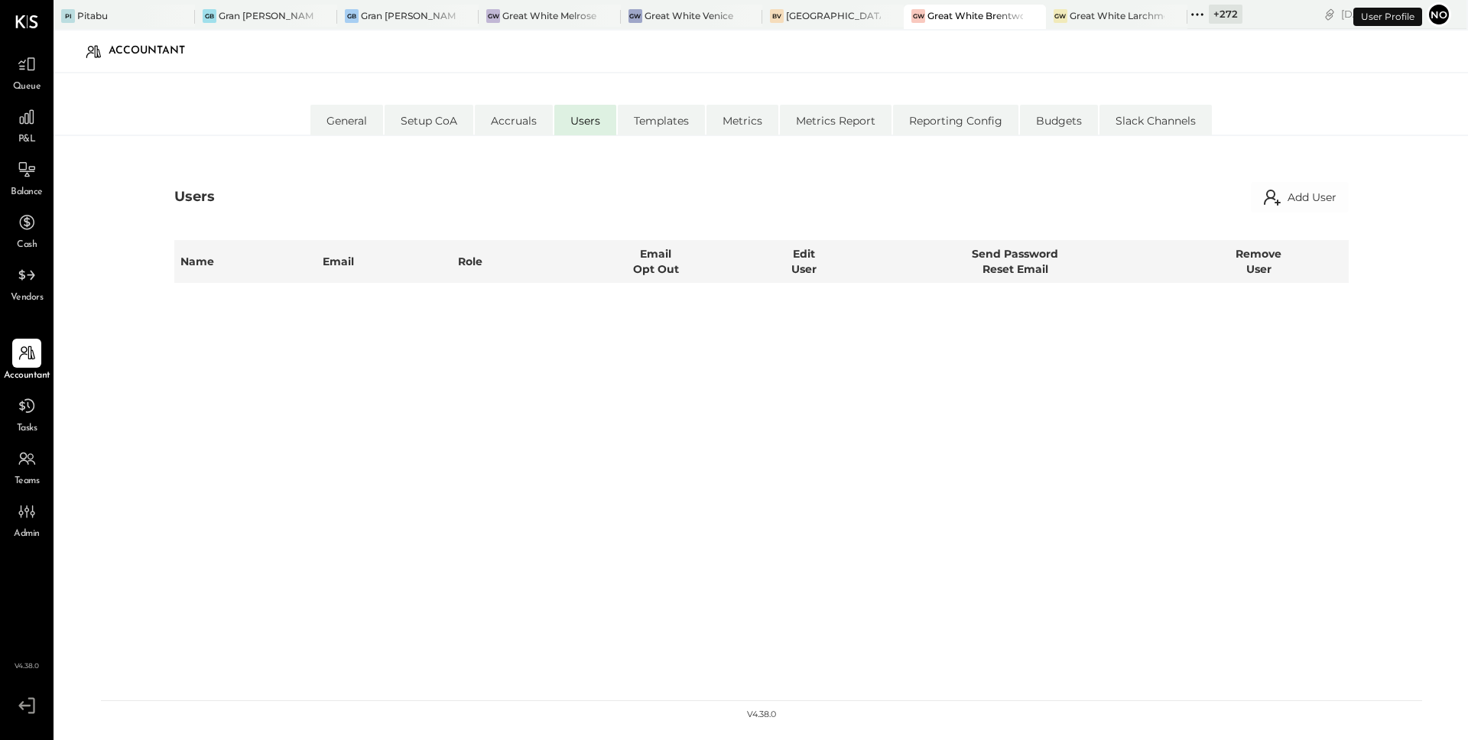
select select "*****"
select select "********"
select select "**********"
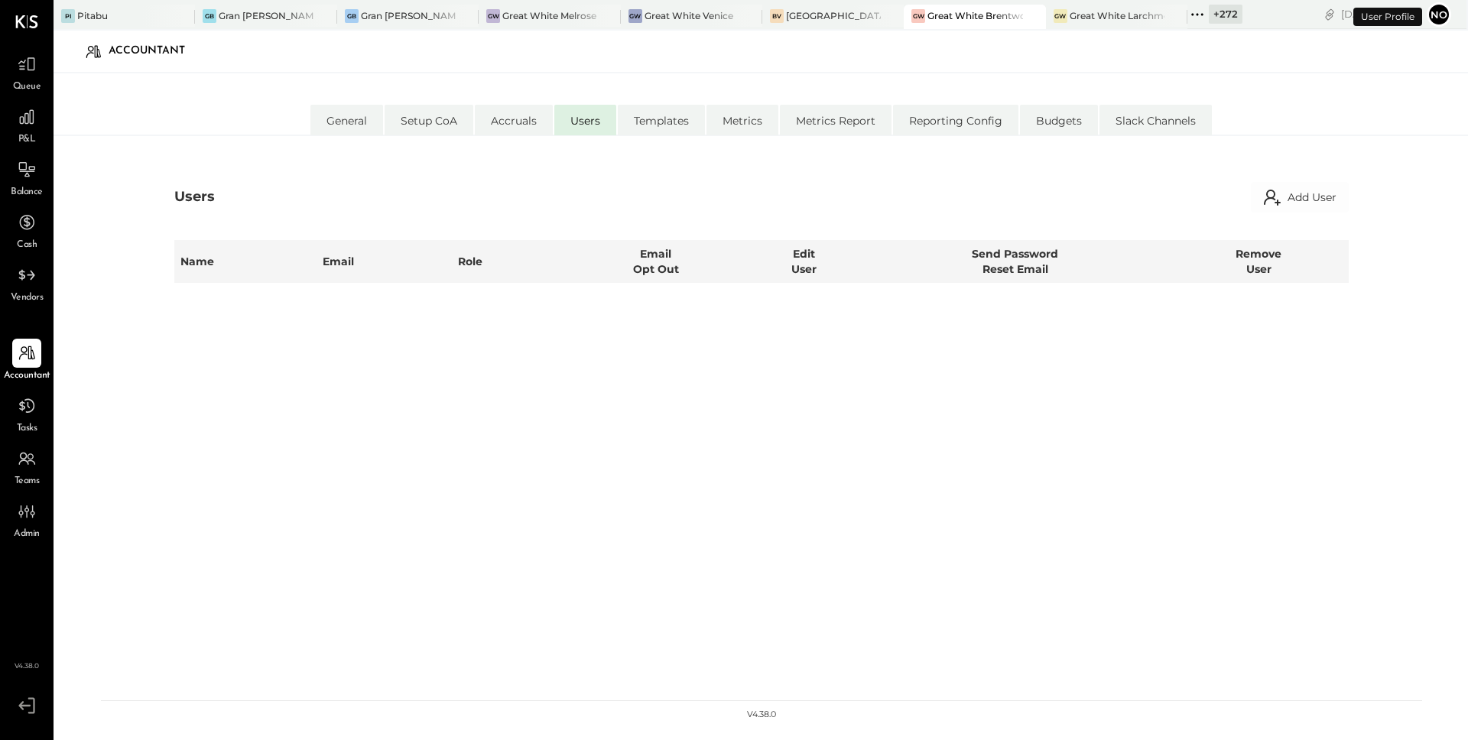
select select "********"
select select "**********"
select select "********"
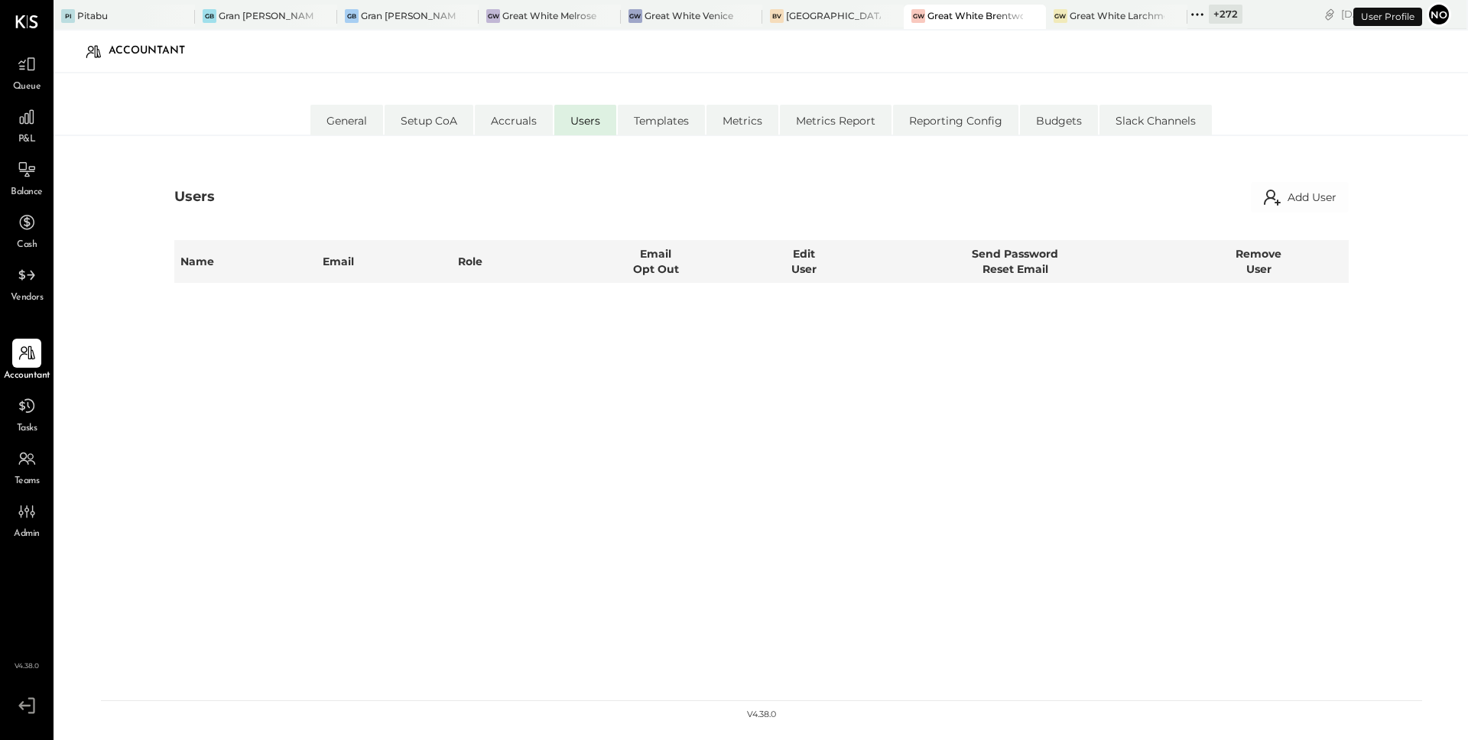
select select "*****"
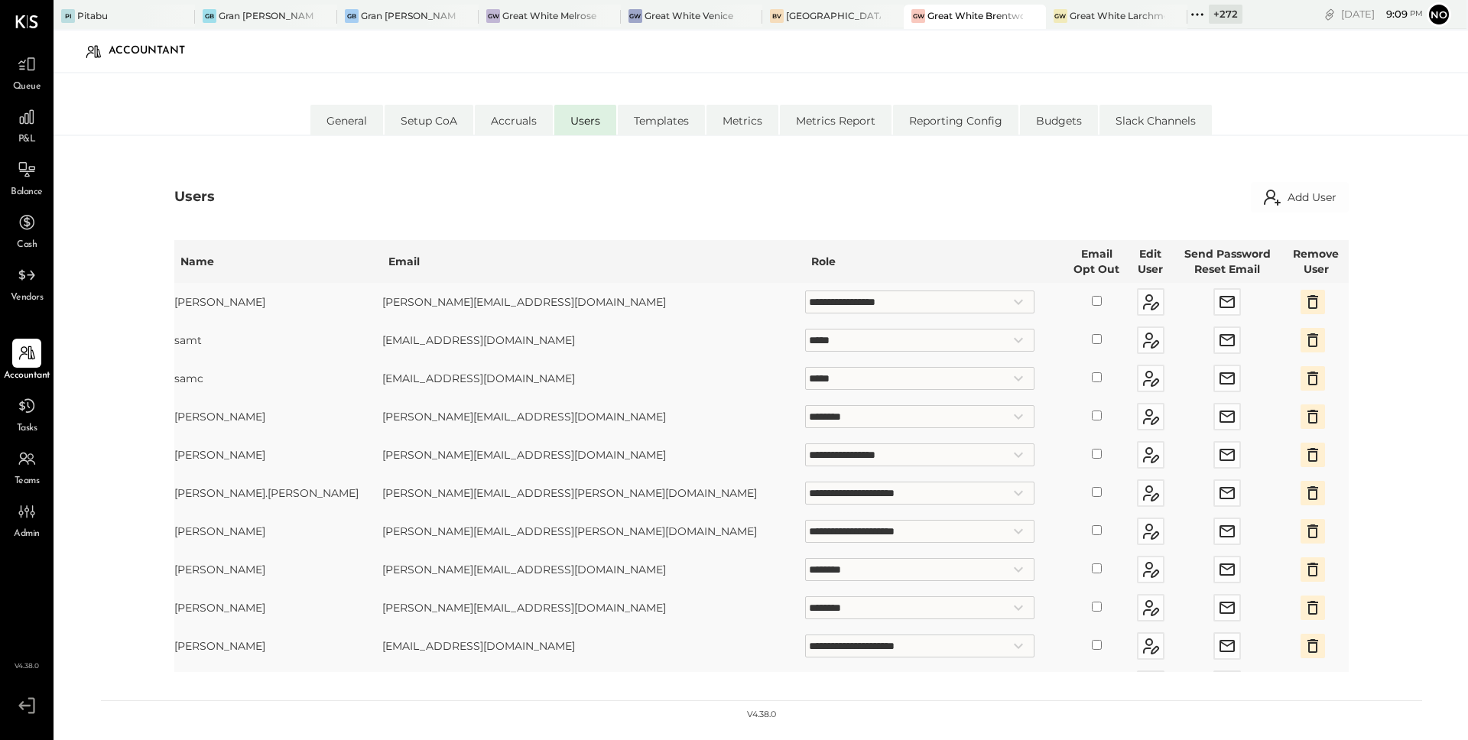
click at [1308, 491] on icon "button" at bounding box center [1313, 493] width 11 height 14
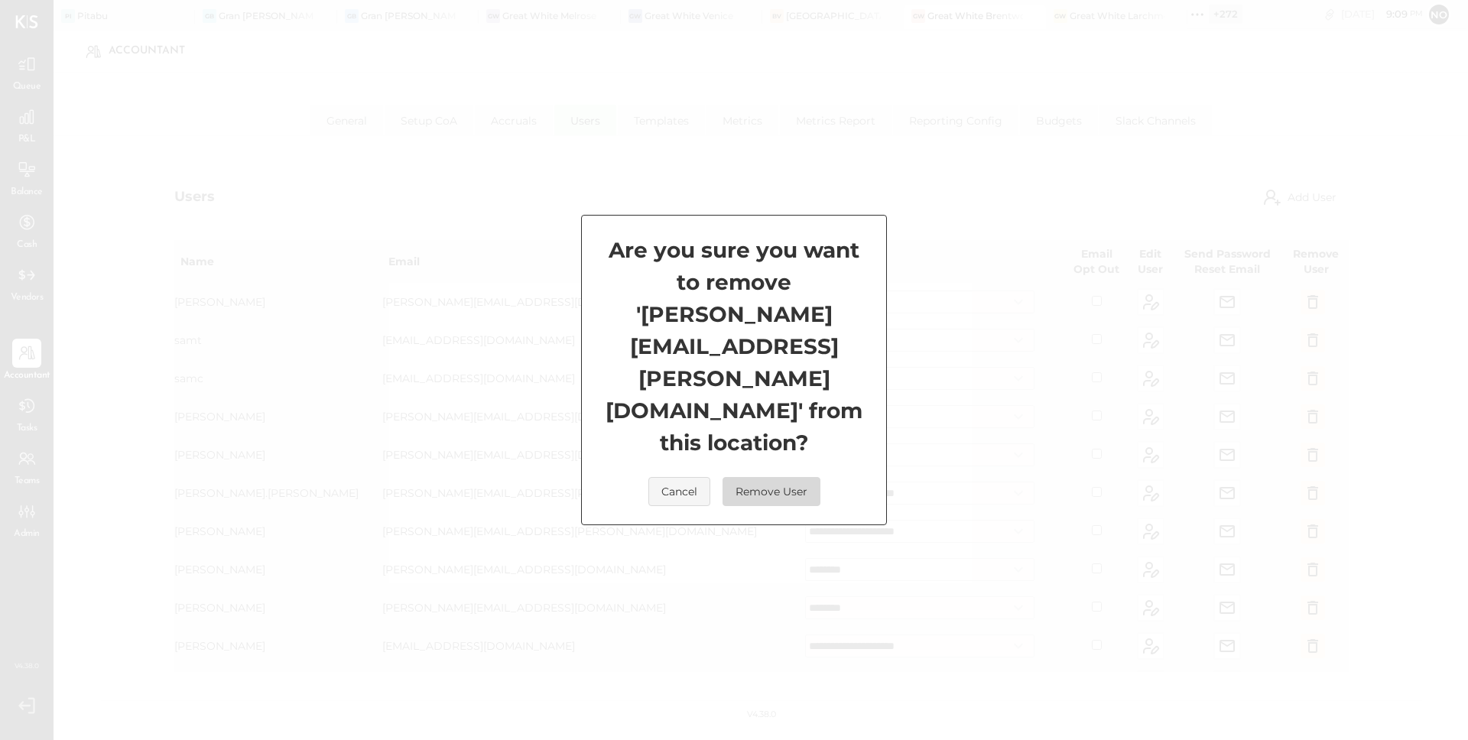
click at [762, 477] on button "Remove User" at bounding box center [772, 491] width 98 height 29
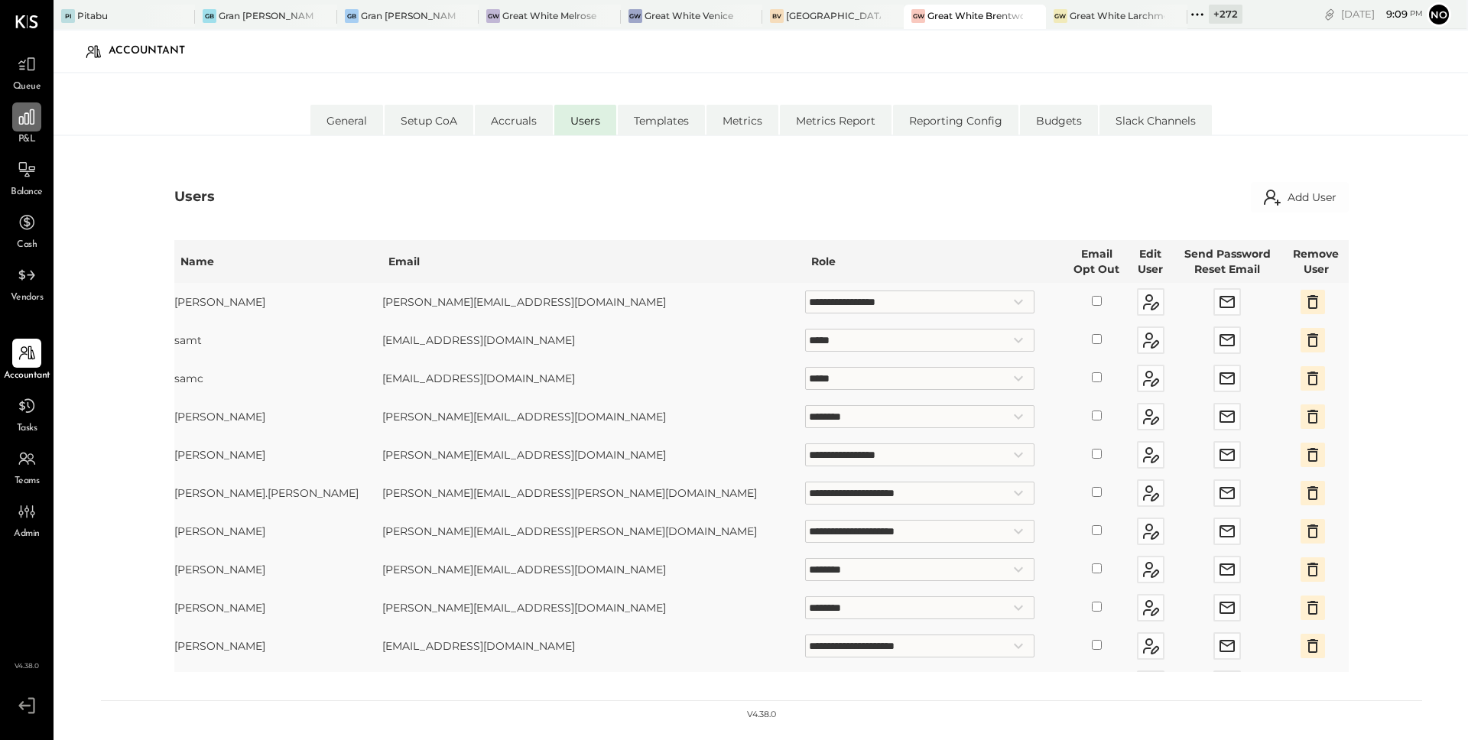
click at [28, 122] on icon at bounding box center [26, 116] width 15 height 15
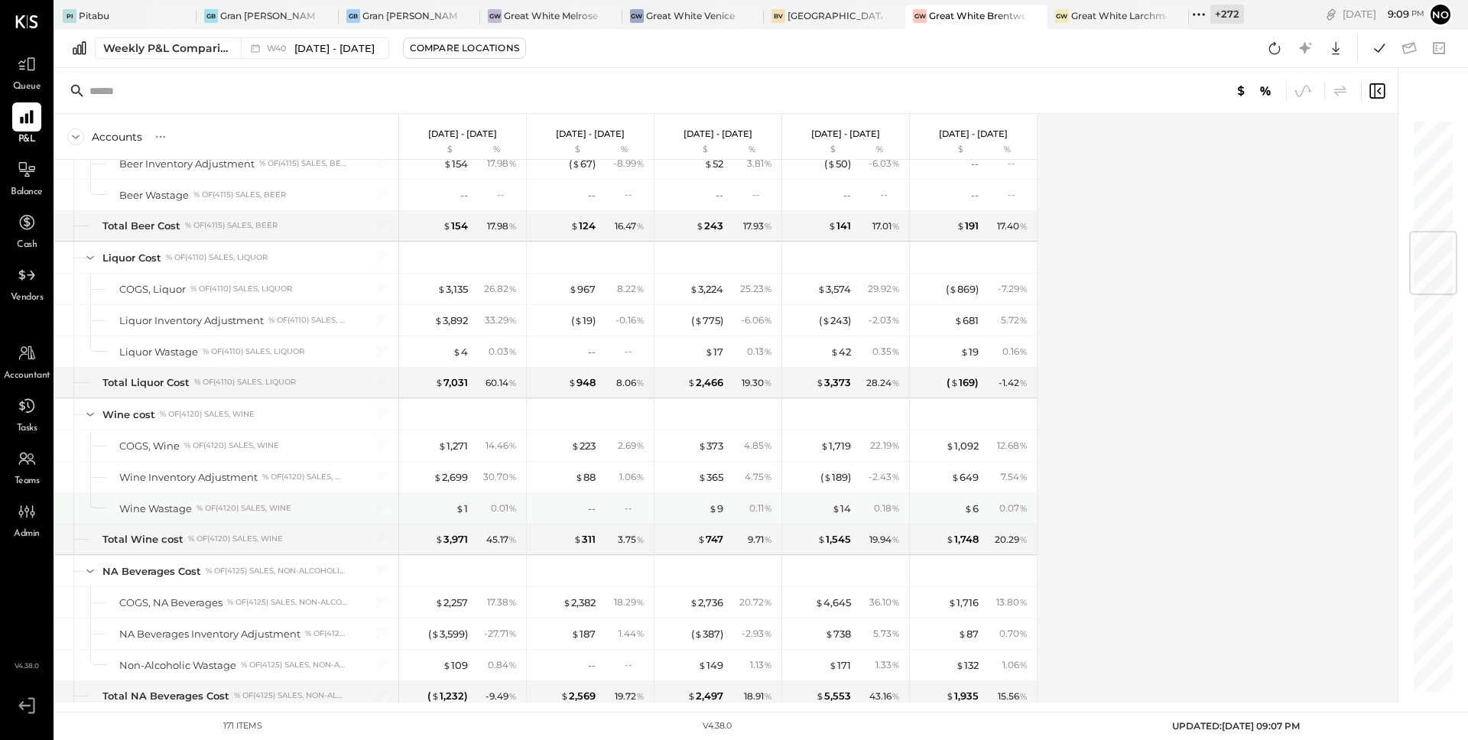
scroll to position [960, 0]
